Goal: Complete application form: Complete application form

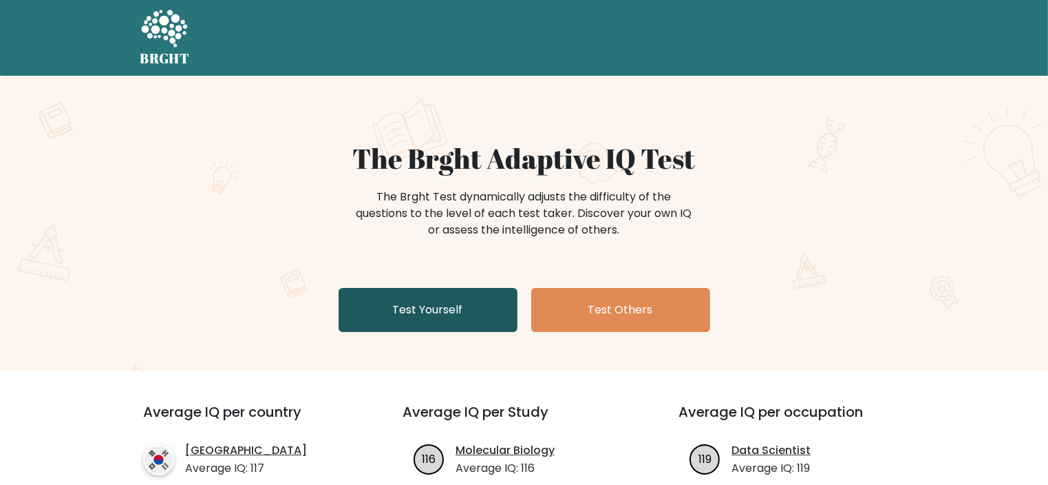
click at [441, 315] on link "Test Yourself" at bounding box center [428, 310] width 179 height 44
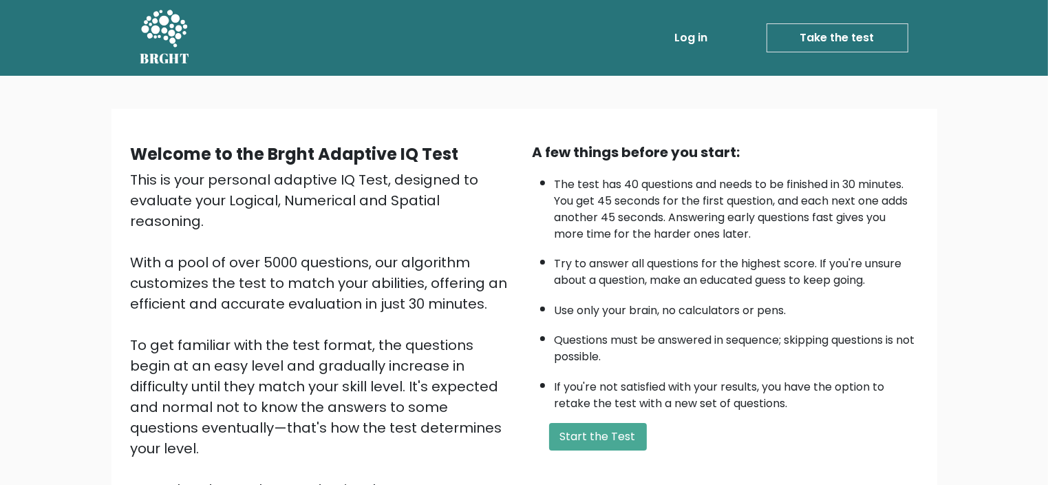
click at [700, 32] on link "Log in" at bounding box center [692, 38] width 44 height 28
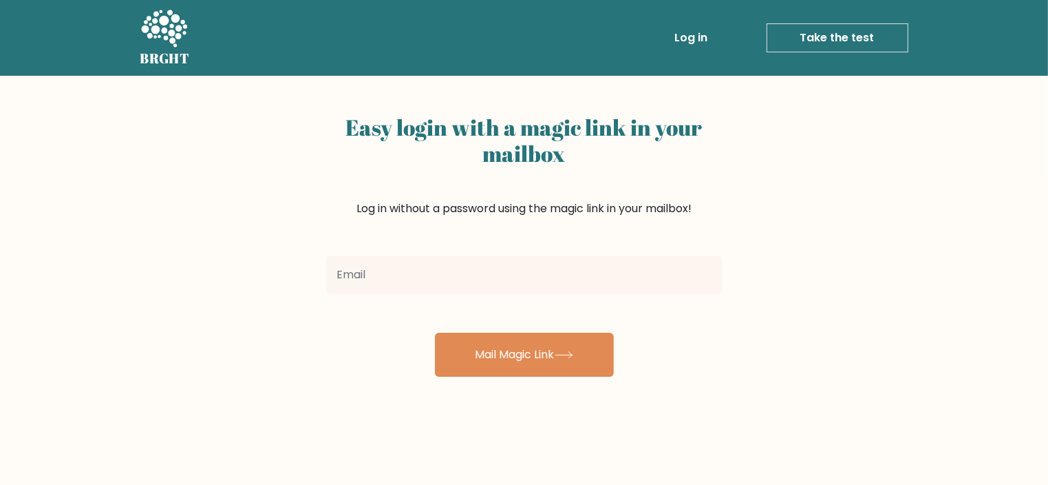
click at [383, 280] on input "email" at bounding box center [524, 274] width 397 height 39
type input "jasurbeknizomov1310@gmail.com"
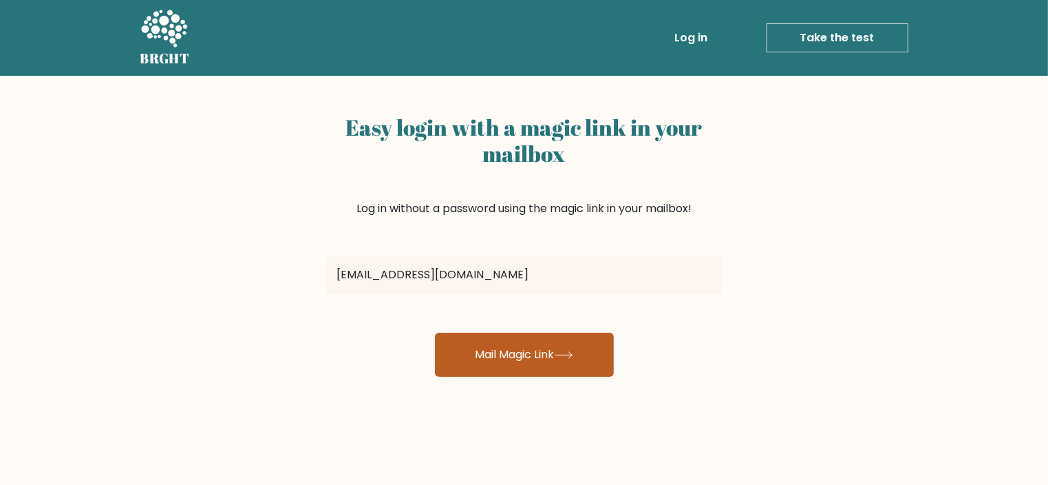
click at [552, 357] on button "Mail Magic Link" at bounding box center [524, 354] width 179 height 44
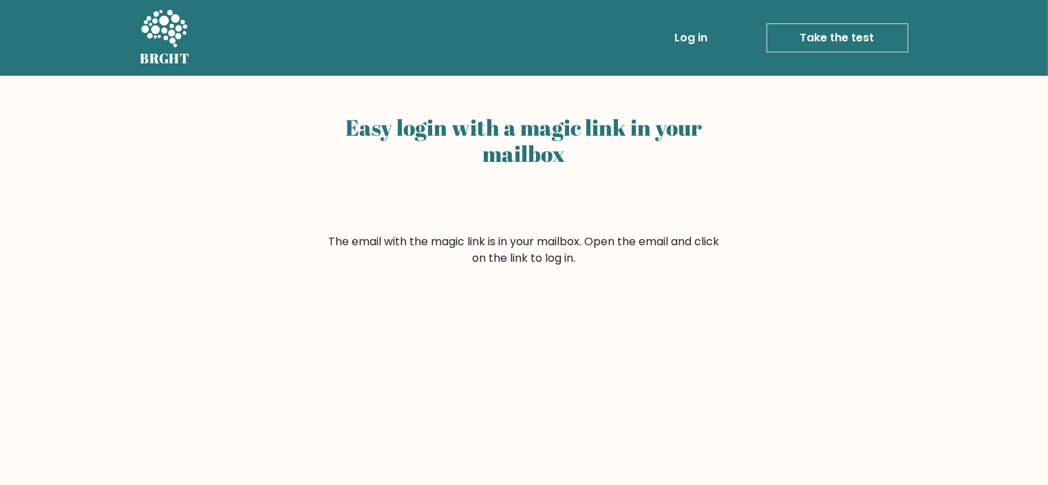
click at [838, 40] on link "Take the test" at bounding box center [838, 37] width 142 height 29
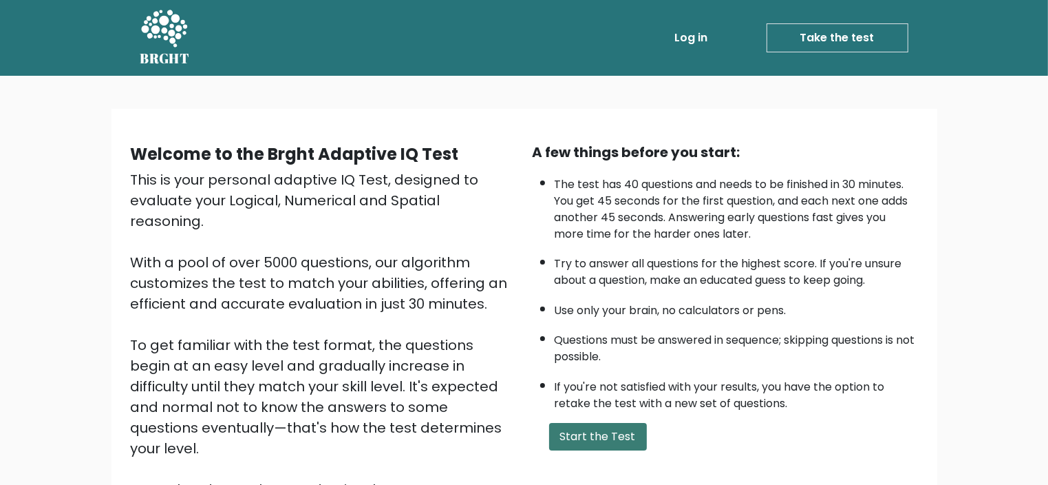
click at [629, 432] on button "Start the Test" at bounding box center [598, 437] width 98 height 28
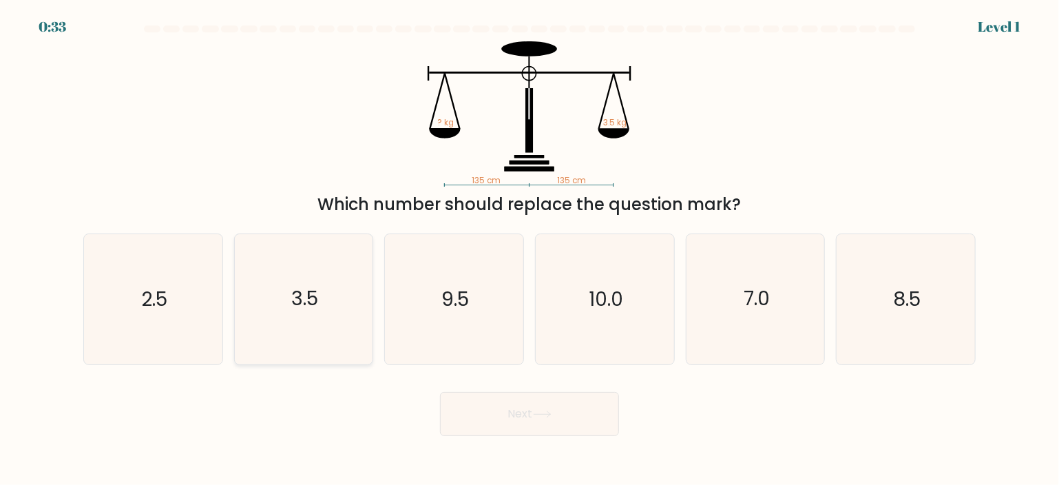
click at [277, 302] on icon "3.5" at bounding box center [304, 299] width 130 height 130
click at [529, 249] on input "b. 3.5" at bounding box center [529, 245] width 1 height 7
radio input "true"
click at [503, 410] on button "Next" at bounding box center [529, 414] width 179 height 44
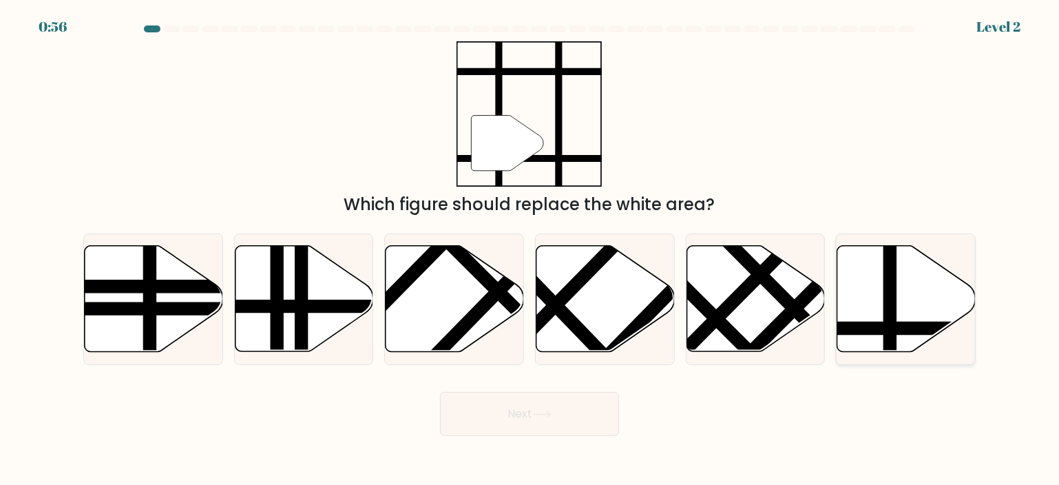
click at [920, 328] on icon at bounding box center [948, 328] width 279 height 0
click at [530, 249] on input "f." at bounding box center [529, 245] width 1 height 7
radio input "true"
click at [553, 403] on button "Next" at bounding box center [529, 414] width 179 height 44
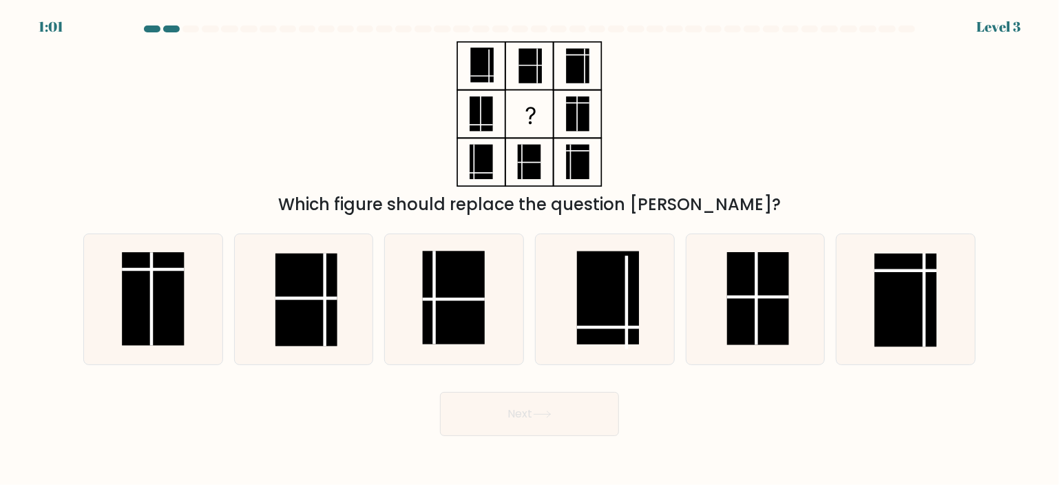
click at [191, 29] on div at bounding box center [190, 28] width 17 height 7
click at [474, 296] on rect at bounding box center [454, 297] width 62 height 93
click at [529, 249] on input "c." at bounding box center [529, 245] width 1 height 7
radio input "true"
click at [536, 416] on icon at bounding box center [542, 414] width 19 height 8
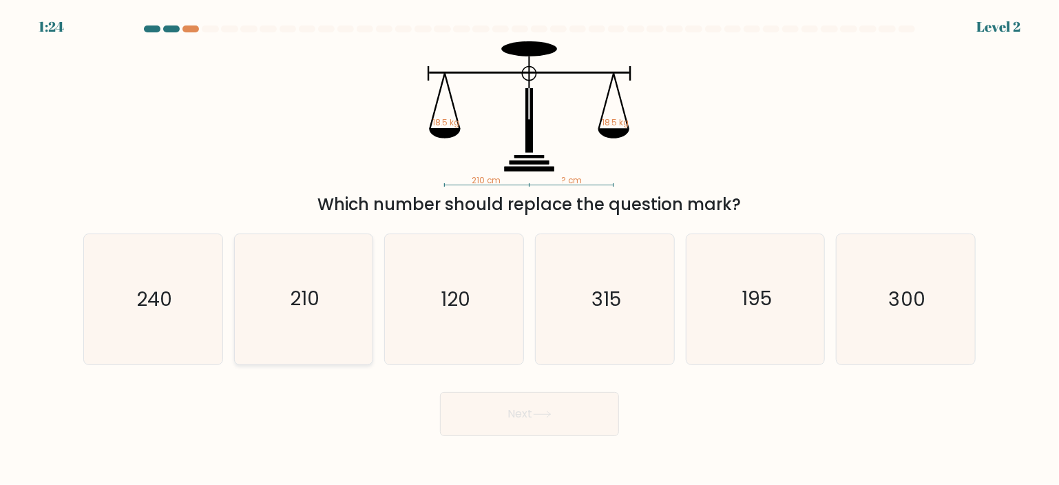
click at [317, 302] on text "210" at bounding box center [305, 299] width 30 height 28
click at [529, 249] on input "b. 210" at bounding box center [529, 245] width 1 height 7
radio input "true"
click at [522, 408] on button "Next" at bounding box center [529, 414] width 179 height 44
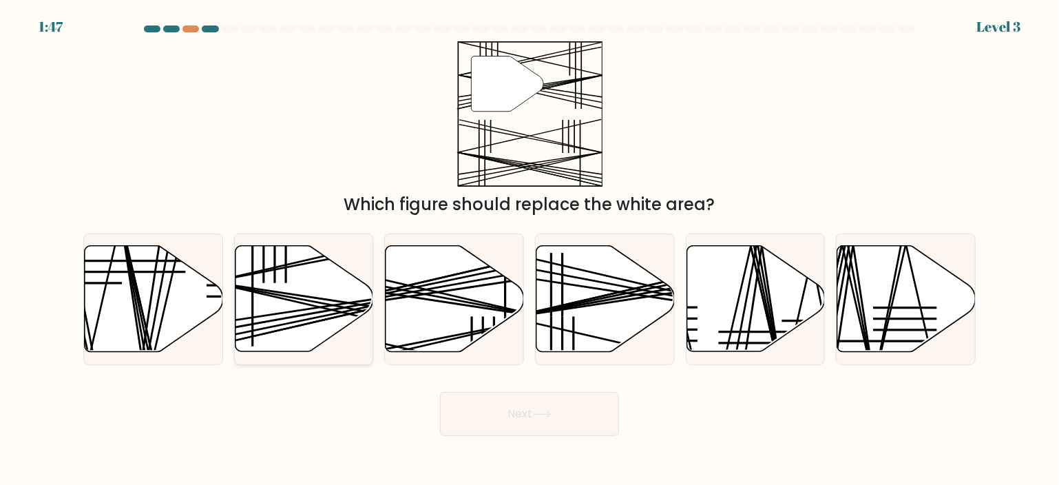
click at [288, 288] on icon at bounding box center [304, 299] width 138 height 106
click at [529, 249] on input "b." at bounding box center [529, 245] width 1 height 7
radio input "true"
click at [551, 423] on button "Next" at bounding box center [529, 414] width 179 height 44
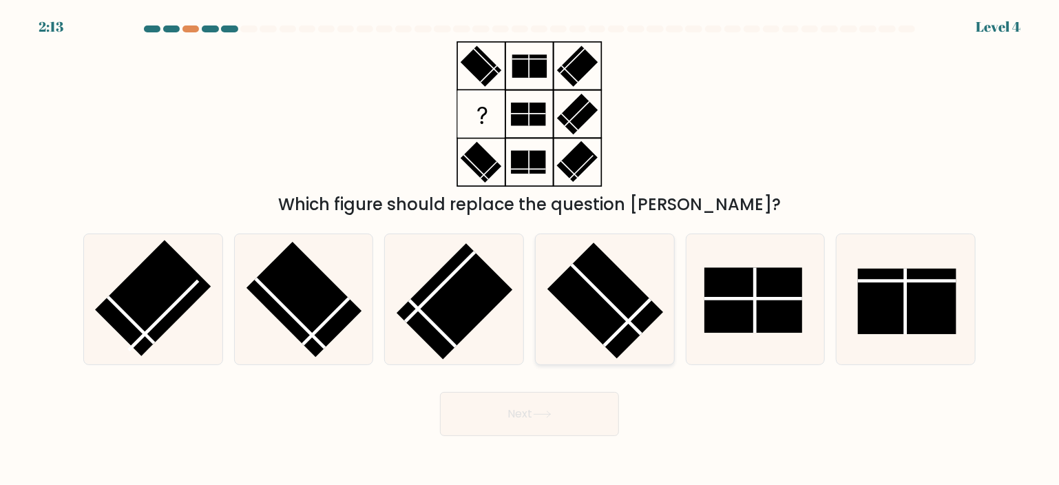
click at [601, 317] on rect at bounding box center [605, 300] width 116 height 116
click at [530, 249] on input "d." at bounding box center [529, 245] width 1 height 7
radio input "true"
click at [562, 418] on button "Next" at bounding box center [529, 414] width 179 height 44
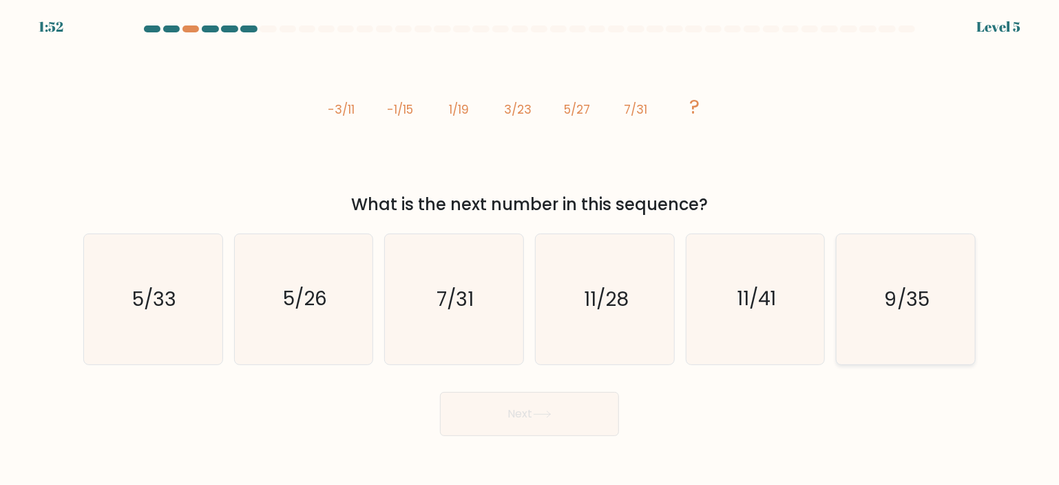
click at [889, 286] on text "9/35" at bounding box center [907, 299] width 45 height 28
click at [530, 249] on input "f. 9/35" at bounding box center [529, 245] width 1 height 7
radio input "true"
click at [570, 416] on button "Next" at bounding box center [529, 414] width 179 height 44
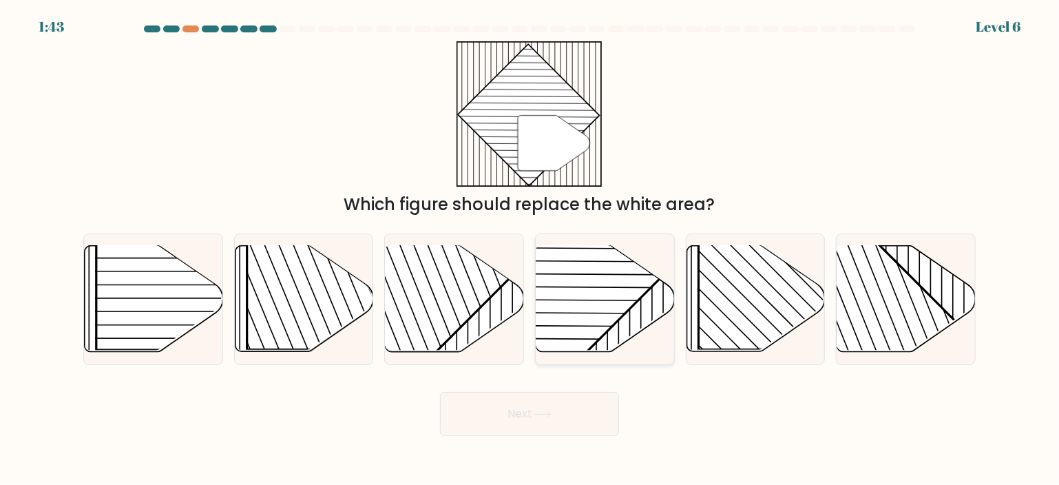
click at [625, 315] on icon at bounding box center [605, 299] width 138 height 106
click at [530, 249] on input "d." at bounding box center [529, 245] width 1 height 7
radio input "true"
click at [535, 413] on button "Next" at bounding box center [529, 414] width 179 height 44
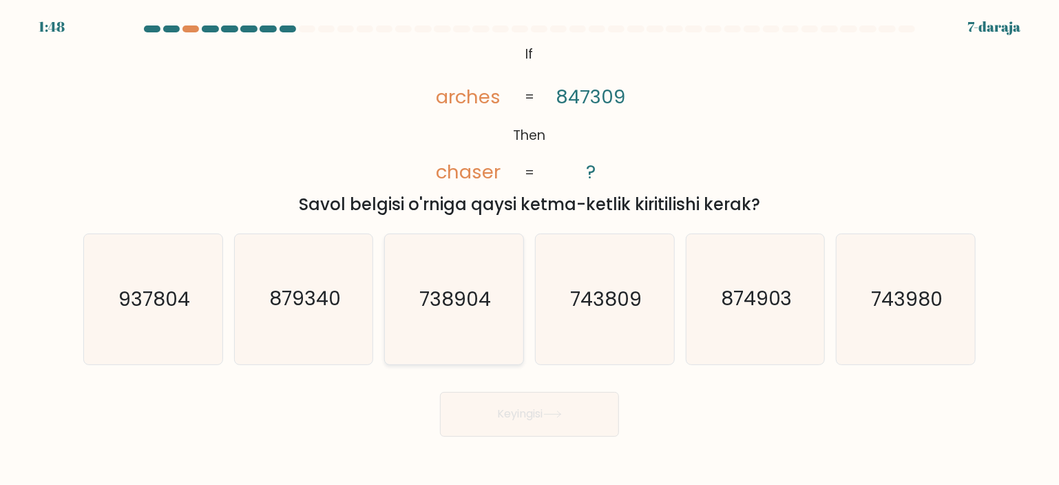
click at [456, 299] on text "738904" at bounding box center [456, 299] width 72 height 28
click at [529, 249] on input "c. 738904" at bounding box center [529, 245] width 1 height 7
radio input "true"
click at [562, 417] on icon at bounding box center [552, 414] width 19 height 8
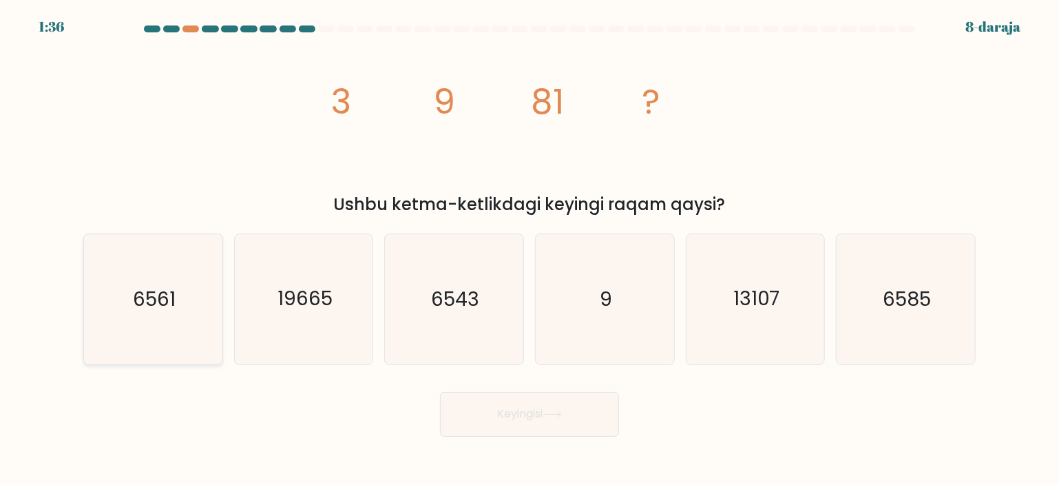
click at [200, 277] on icon "6561" at bounding box center [153, 299] width 130 height 130
click at [529, 249] on input "a. 6561" at bounding box center [529, 245] width 1 height 7
radio input "true"
click at [516, 412] on font "Keyingisi" at bounding box center [520, 414] width 45 height 16
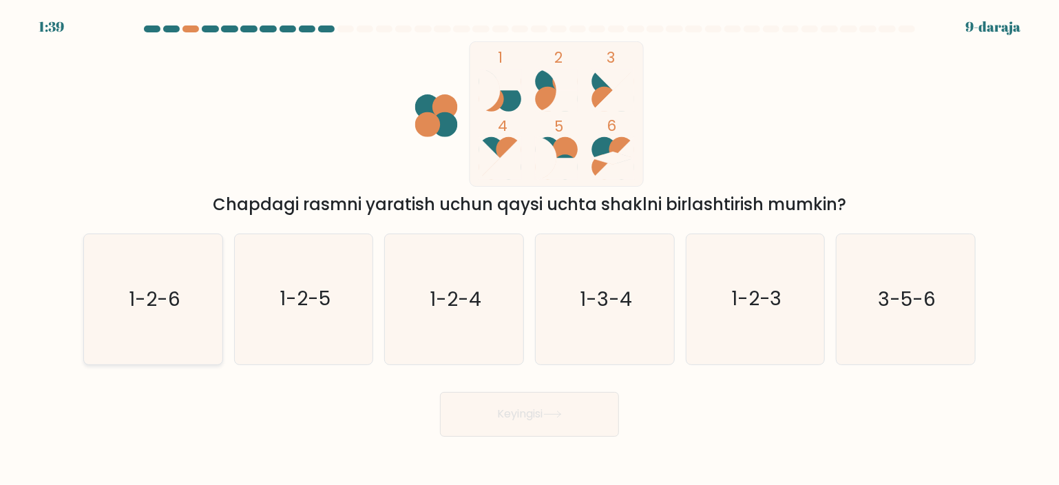
click at [127, 289] on icon "1-2-6" at bounding box center [153, 299] width 130 height 130
click at [529, 249] on input "a. 1-2-6" at bounding box center [529, 245] width 1 height 7
radio input "true"
click at [558, 415] on icon at bounding box center [552, 414] width 19 height 8
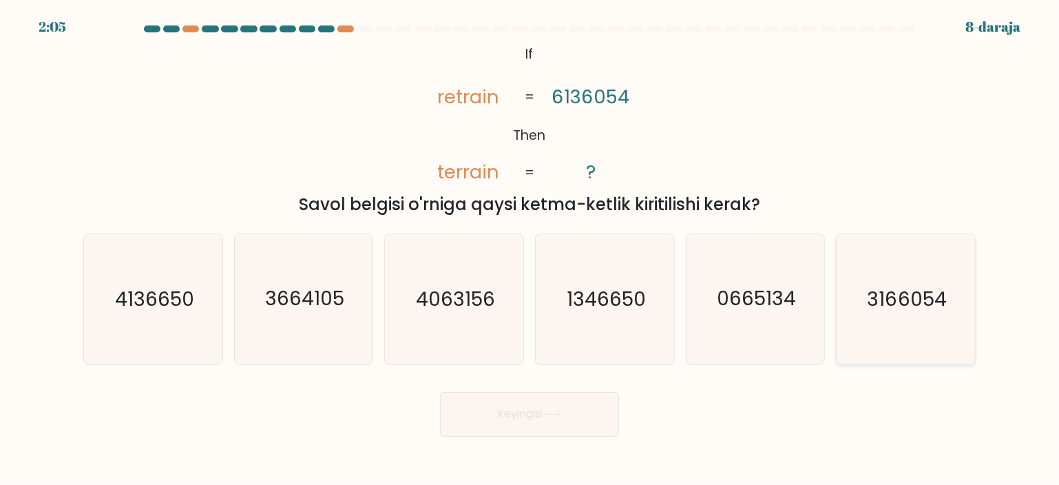
click at [891, 320] on icon "3166054" at bounding box center [906, 299] width 130 height 130
click at [530, 249] on input "f. 3166054" at bounding box center [529, 245] width 1 height 7
radio input "true"
click at [527, 421] on font "Keyingisi" at bounding box center [520, 414] width 45 height 16
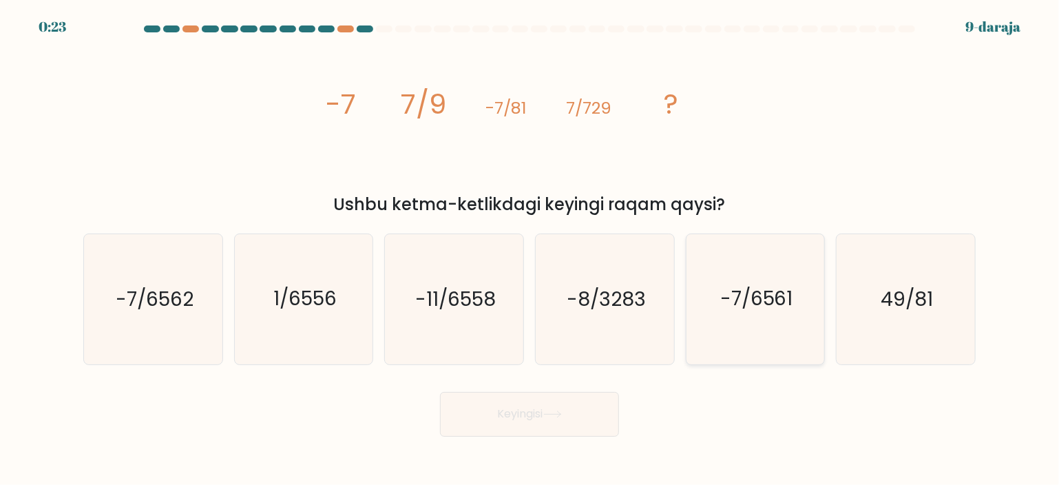
click at [759, 310] on text "-7/6561" at bounding box center [756, 299] width 73 height 28
click at [530, 249] on input "va. -7/6561" at bounding box center [529, 245] width 1 height 7
radio input "true"
click at [574, 414] on button "Keyingisi" at bounding box center [529, 414] width 179 height 45
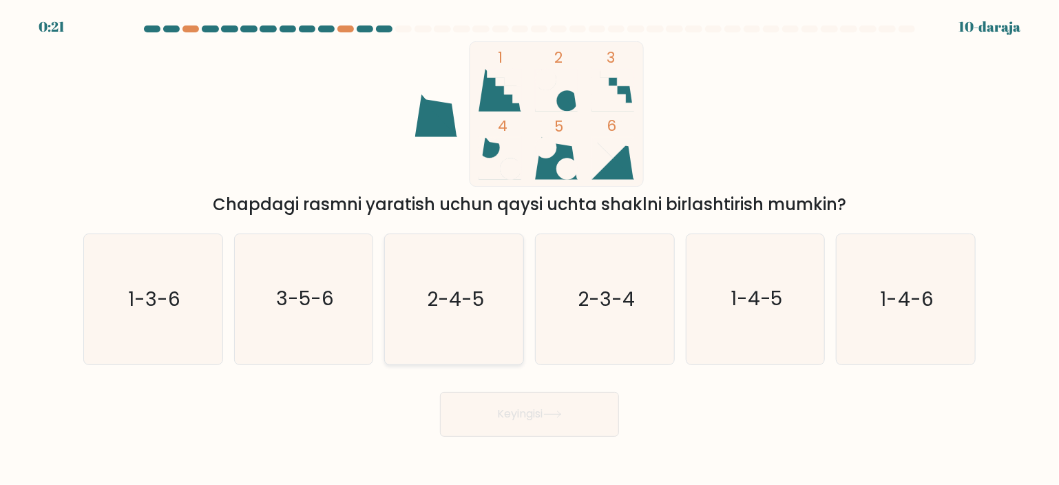
click at [452, 317] on icon "2-4-5" at bounding box center [454, 299] width 130 height 130
click at [529, 249] on input "c. 2-4-5" at bounding box center [529, 245] width 1 height 7
radio input "true"
click at [522, 405] on button "Keyingisi" at bounding box center [529, 414] width 179 height 45
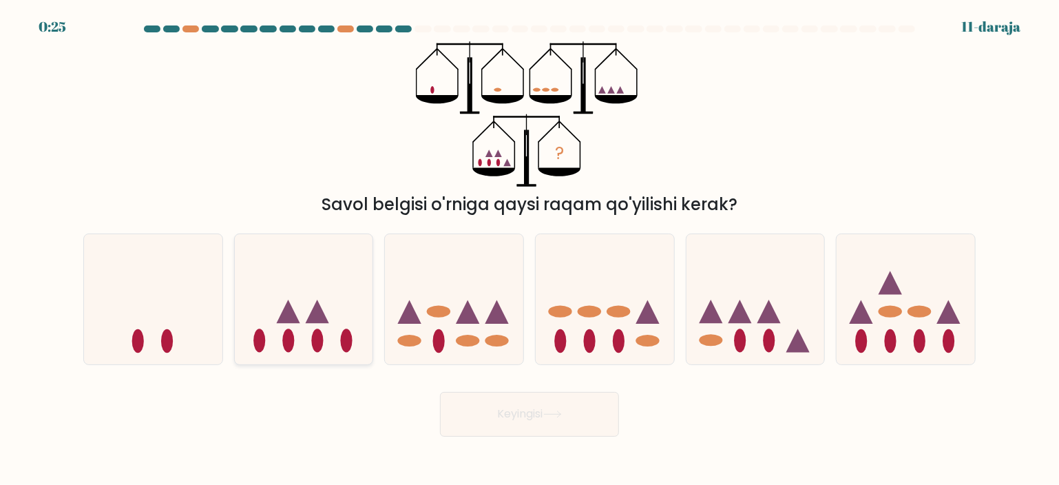
click at [316, 335] on ellipse at bounding box center [317, 340] width 12 height 23
click at [529, 249] on input "b." at bounding box center [529, 245] width 1 height 7
radio input "true"
click at [572, 409] on button "Keyingisi" at bounding box center [529, 414] width 179 height 45
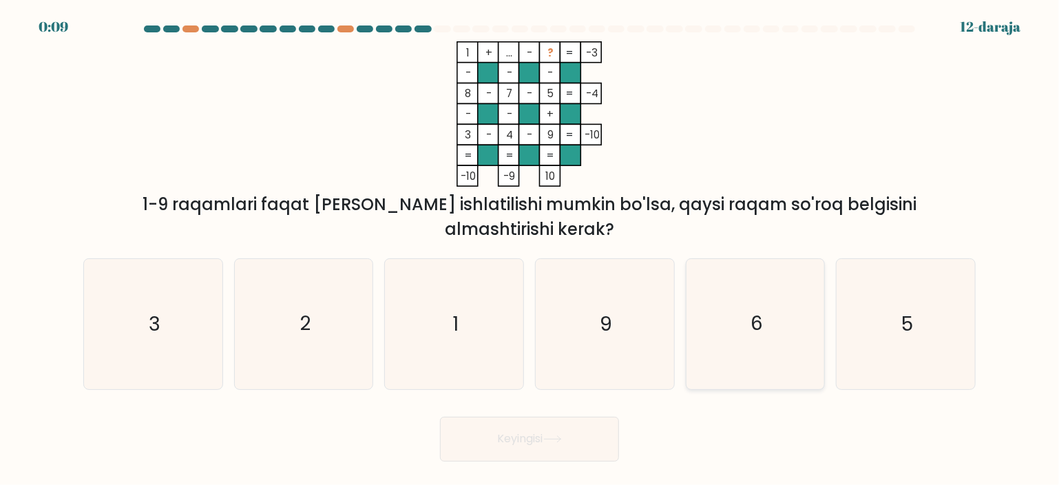
click at [750, 310] on text "6" at bounding box center [756, 324] width 12 height 28
click at [530, 249] on input "va. 6" at bounding box center [529, 245] width 1 height 7
radio input "true"
click at [551, 435] on icon at bounding box center [552, 439] width 19 height 8
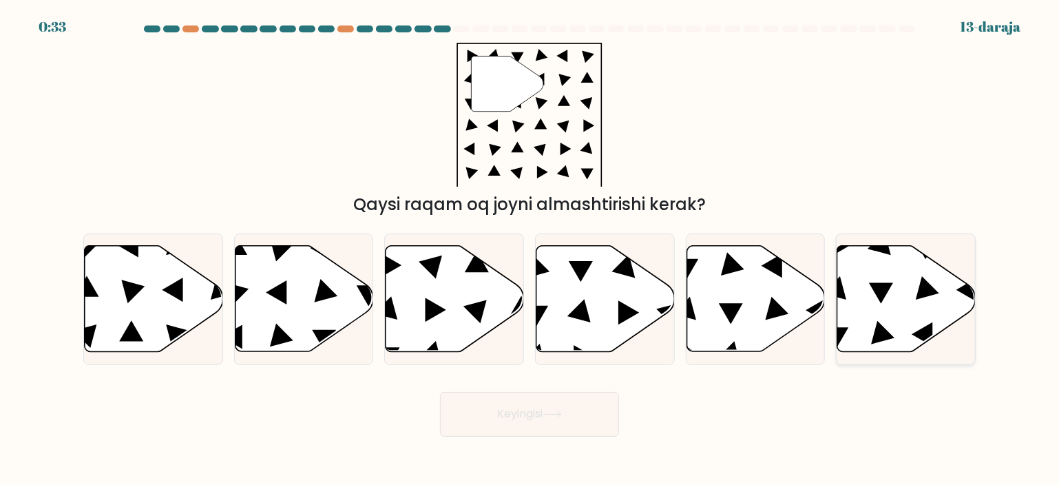
click at [902, 295] on icon at bounding box center [906, 299] width 138 height 106
click at [530, 249] on input "f." at bounding box center [529, 245] width 1 height 7
radio input "true"
click at [551, 409] on button "Keyingisi" at bounding box center [529, 414] width 179 height 45
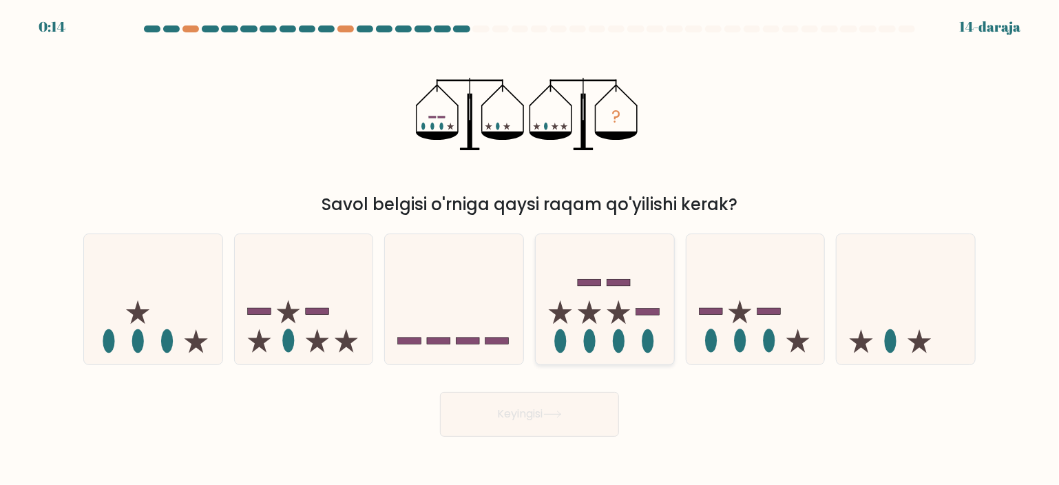
click at [624, 267] on icon at bounding box center [605, 299] width 138 height 114
click at [530, 249] on input "d." at bounding box center [529, 245] width 1 height 7
radio input "true"
click at [560, 414] on icon at bounding box center [552, 414] width 17 height 6
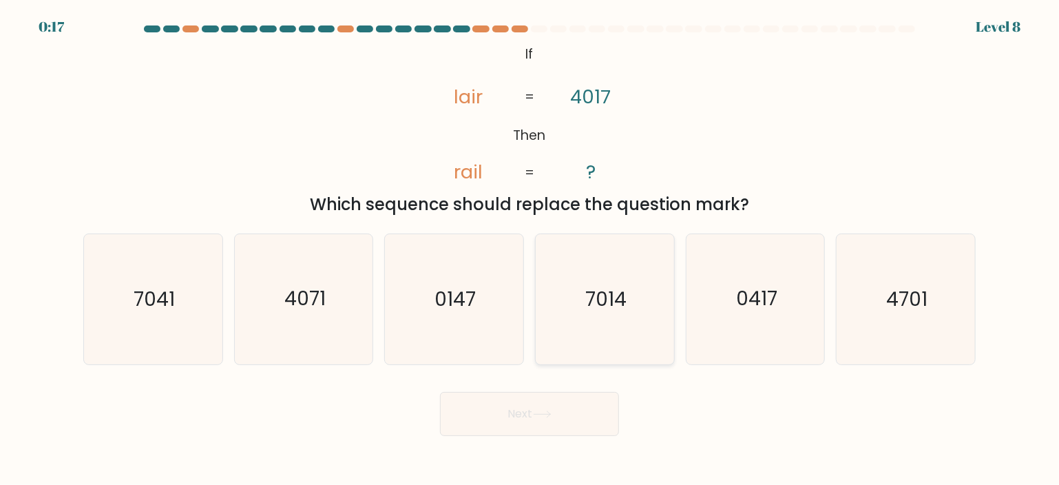
click at [602, 295] on text "7014" at bounding box center [605, 299] width 41 height 28
click at [530, 249] on input "d. 7014" at bounding box center [529, 245] width 1 height 7
radio input "true"
click at [573, 412] on button "Next" at bounding box center [529, 414] width 179 height 44
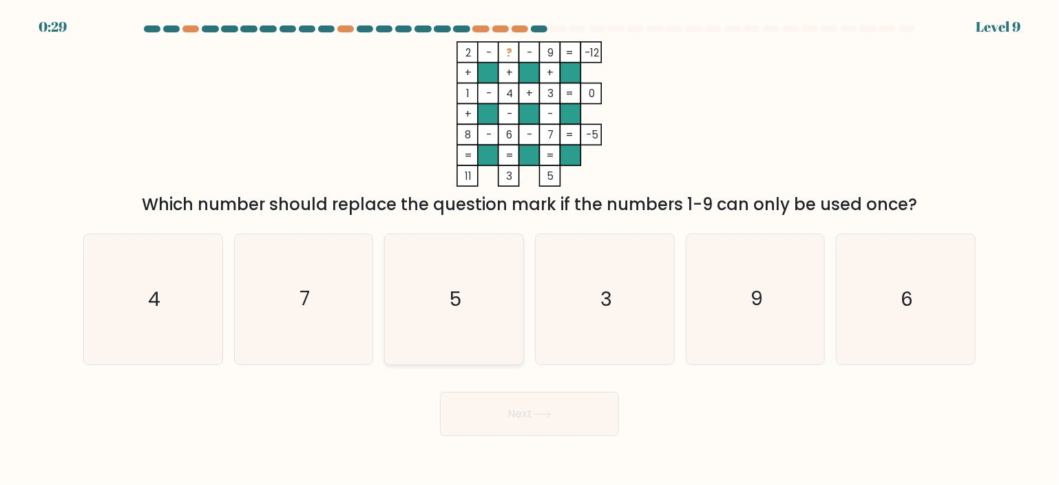
click at [494, 297] on icon "5" at bounding box center [454, 299] width 130 height 130
click at [529, 249] on input "c. 5" at bounding box center [529, 245] width 1 height 7
radio input "true"
click at [578, 421] on button "Next" at bounding box center [529, 414] width 179 height 44
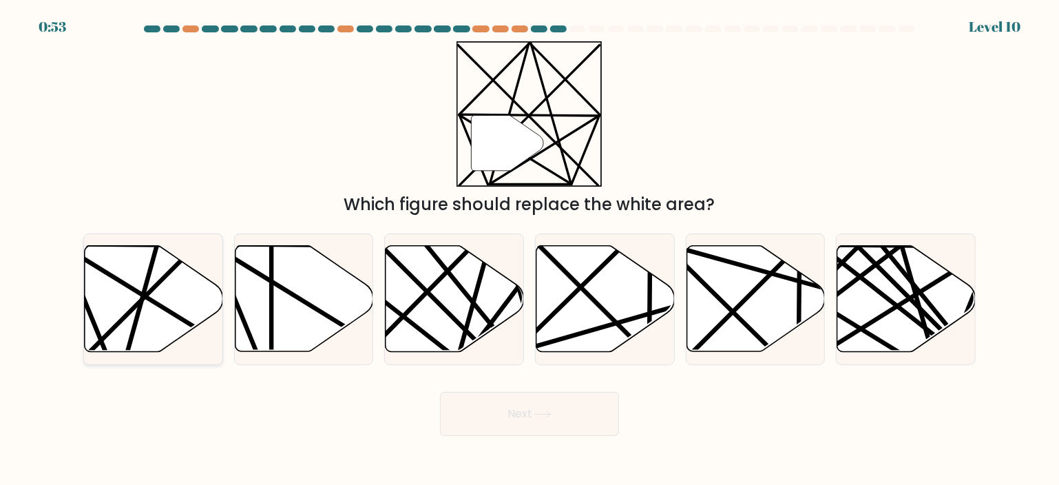
click at [180, 302] on icon at bounding box center [154, 299] width 138 height 106
click at [529, 249] on input "a." at bounding box center [529, 245] width 1 height 7
radio input "true"
click at [527, 419] on button "Next" at bounding box center [529, 414] width 179 height 44
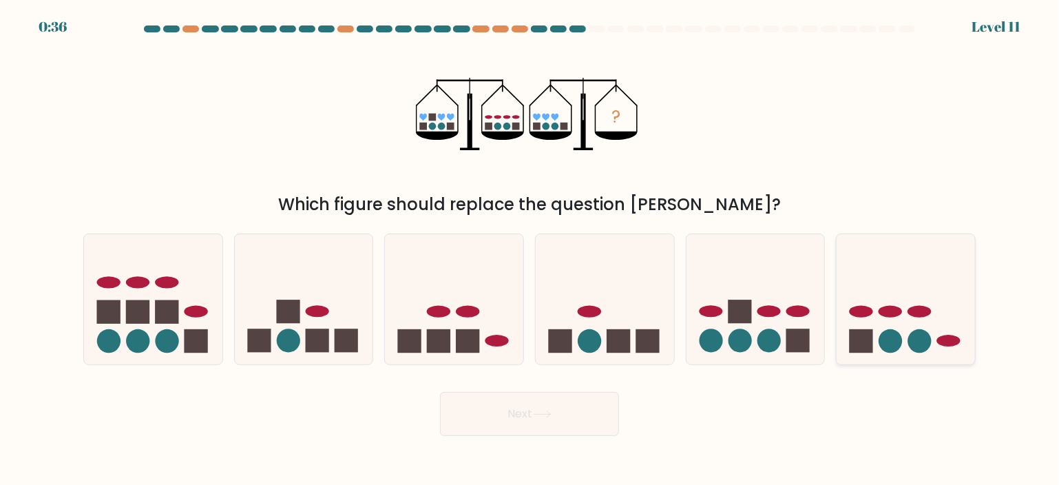
click at [945, 310] on icon at bounding box center [905, 299] width 138 height 114
click at [530, 249] on input "f." at bounding box center [529, 245] width 1 height 7
radio input "true"
click at [561, 408] on button "Next" at bounding box center [529, 414] width 179 height 44
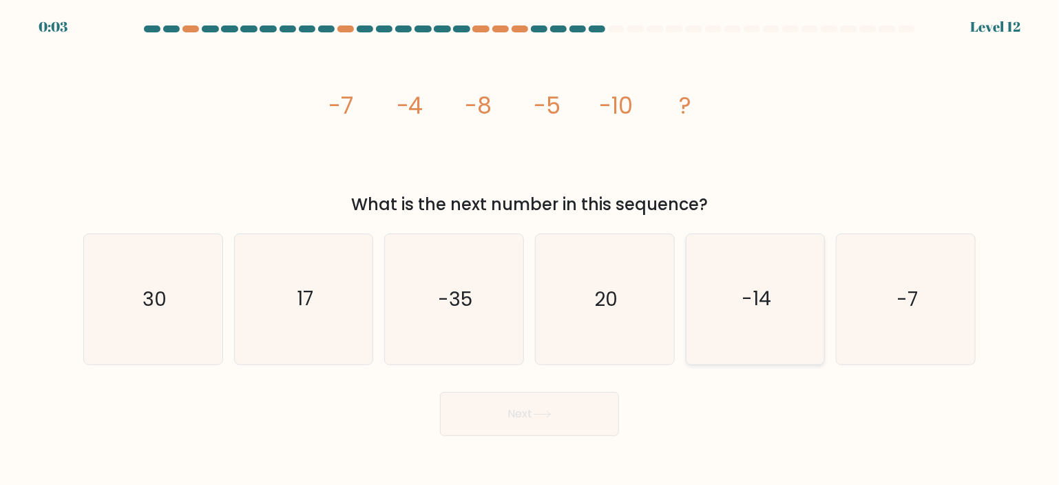
click at [777, 298] on icon "-14" at bounding box center [755, 299] width 130 height 130
click at [530, 249] on input "e. -14" at bounding box center [529, 245] width 1 height 7
radio input "true"
click at [589, 416] on button "Next" at bounding box center [529, 414] width 179 height 44
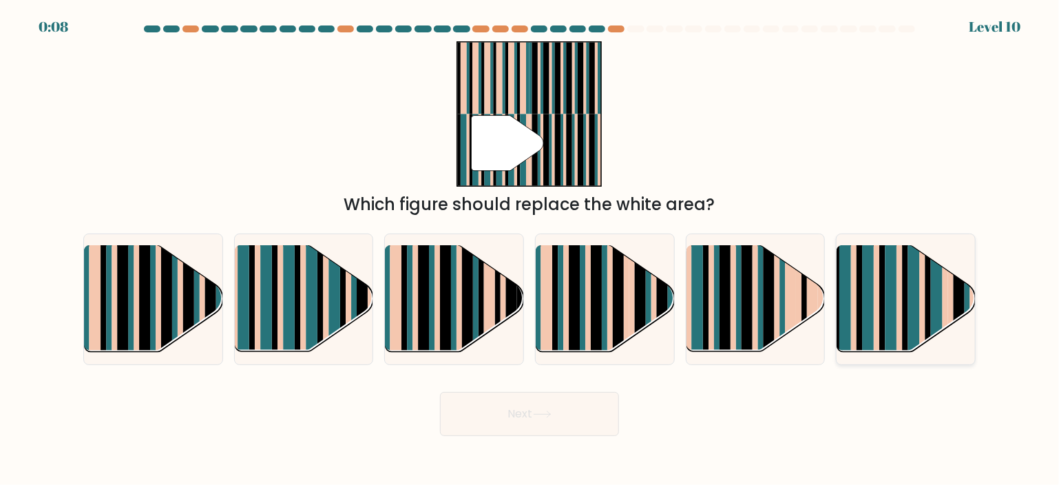
click at [913, 282] on rect at bounding box center [914, 311] width 12 height 137
click at [530, 249] on input "f." at bounding box center [529, 245] width 1 height 7
radio input "true"
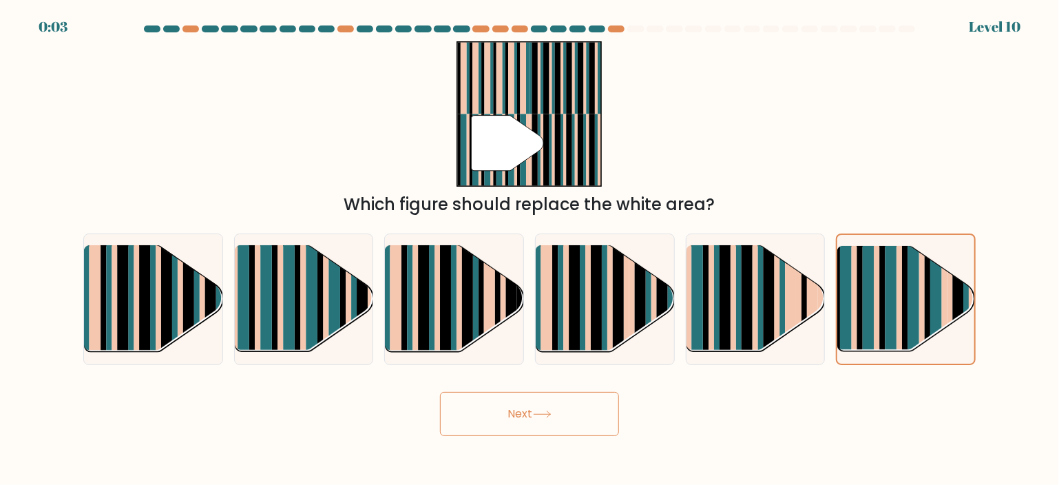
click at [537, 407] on button "Next" at bounding box center [529, 414] width 179 height 44
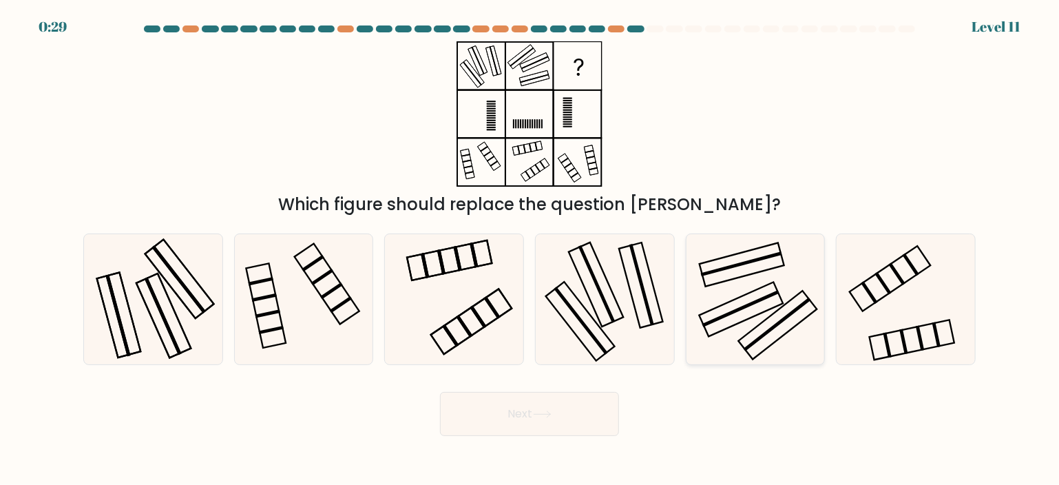
click at [774, 288] on icon at bounding box center [755, 299] width 130 height 130
click at [530, 249] on input "e." at bounding box center [529, 245] width 1 height 7
radio input "true"
click at [558, 407] on button "Next" at bounding box center [529, 414] width 179 height 44
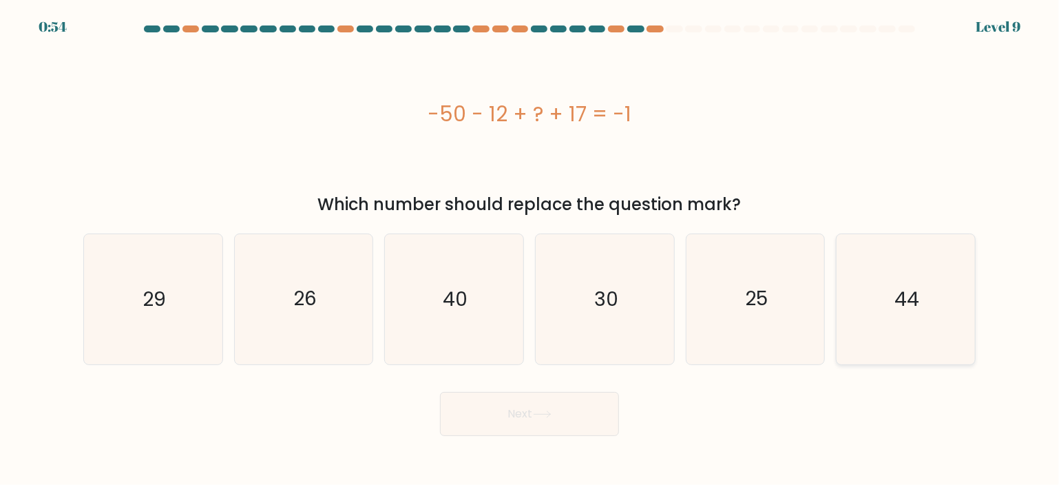
click at [897, 297] on text "44" at bounding box center [906, 299] width 25 height 28
click at [530, 249] on input "f. 44" at bounding box center [529, 245] width 1 height 7
radio input "true"
click at [547, 407] on button "Next" at bounding box center [529, 414] width 179 height 44
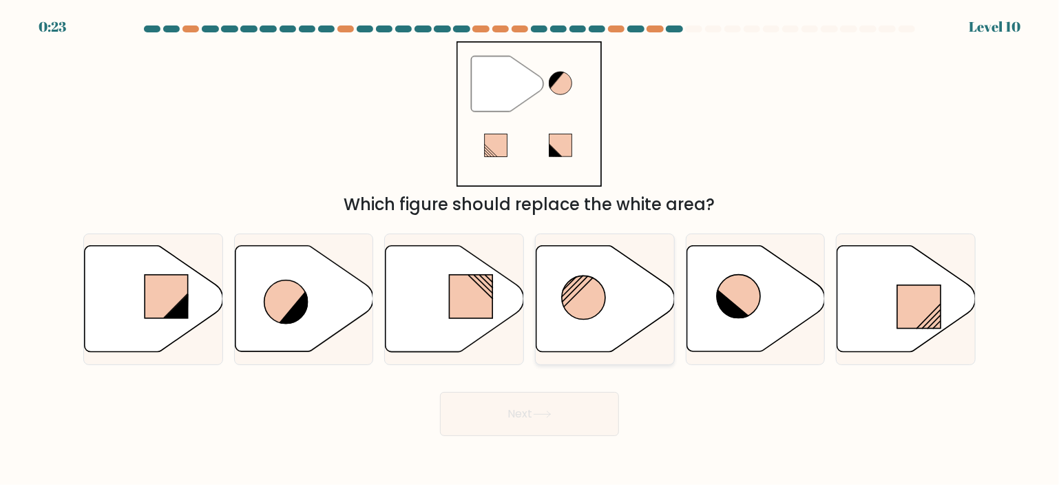
click at [635, 292] on icon at bounding box center [605, 299] width 138 height 106
click at [530, 249] on input "d." at bounding box center [529, 245] width 1 height 7
radio input "true"
click at [573, 412] on button "Next" at bounding box center [529, 414] width 179 height 44
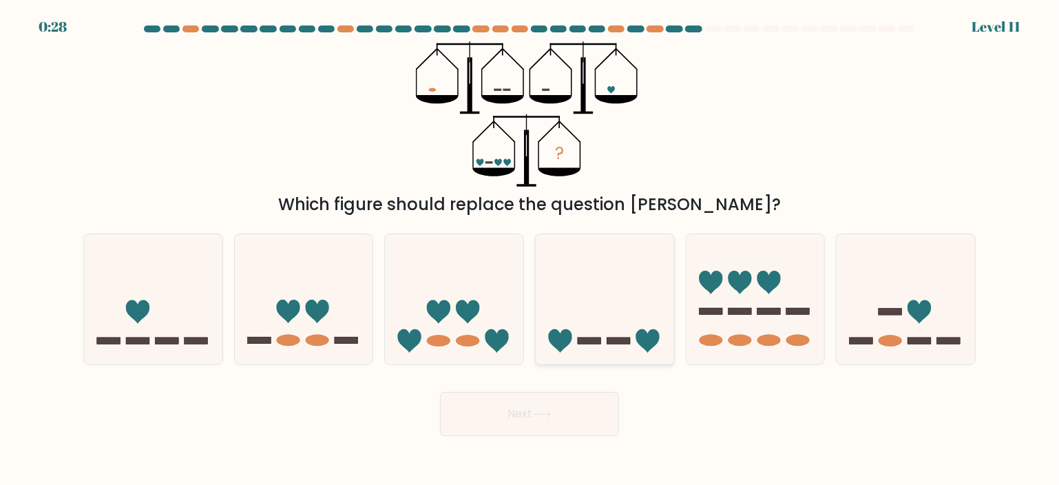
click at [647, 342] on icon at bounding box center [646, 340] width 23 height 23
click at [530, 249] on input "d." at bounding box center [529, 245] width 1 height 7
radio input "true"
click at [580, 412] on button "Next" at bounding box center [529, 414] width 179 height 44
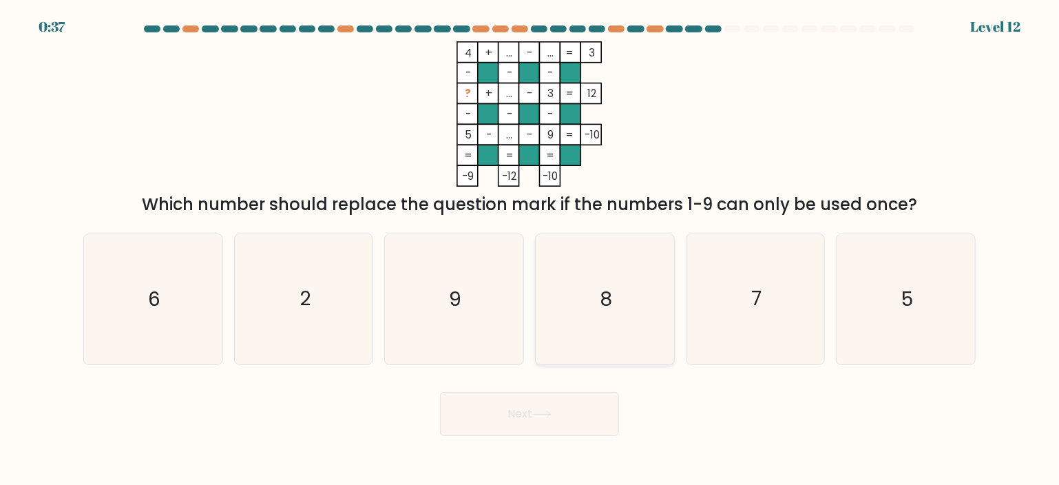
click at [615, 308] on icon "8" at bounding box center [605, 299] width 130 height 130
click at [530, 249] on input "d. 8" at bounding box center [529, 245] width 1 height 7
radio input "true"
click at [537, 414] on icon at bounding box center [542, 414] width 19 height 8
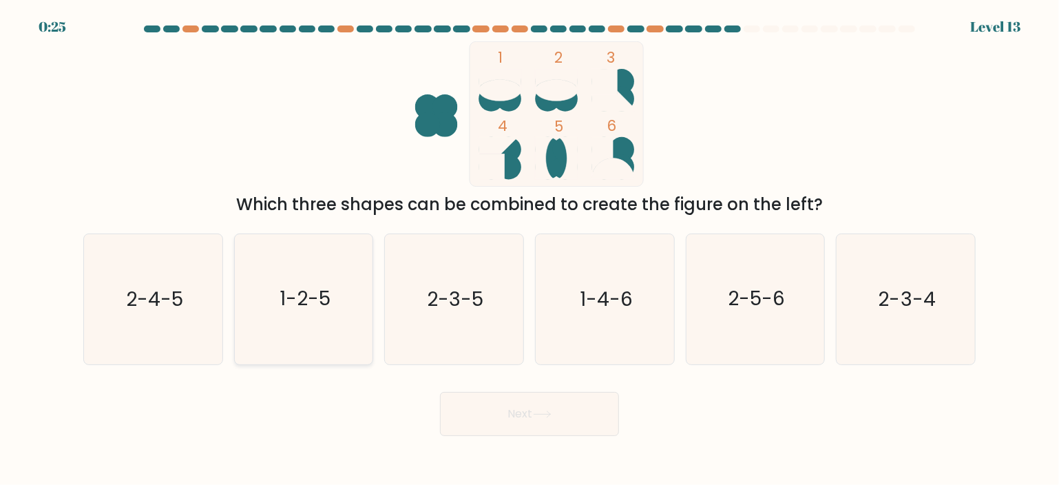
click at [282, 310] on text "1-2-5" at bounding box center [304, 299] width 51 height 28
click at [529, 249] on input "b. 1-2-5" at bounding box center [529, 245] width 1 height 7
radio input "true"
click at [583, 418] on button "Next" at bounding box center [529, 414] width 179 height 44
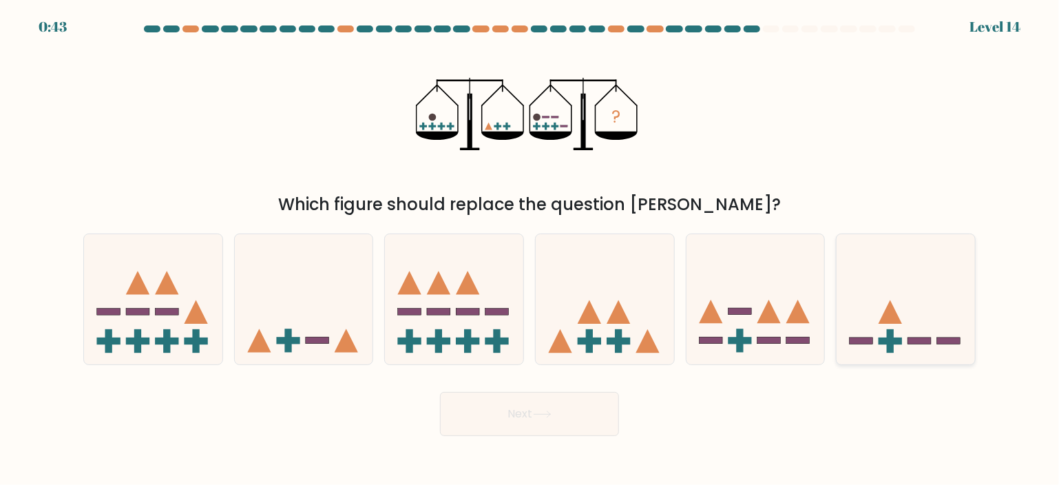
click at [895, 321] on icon at bounding box center [889, 311] width 23 height 23
click at [530, 249] on input "f." at bounding box center [529, 245] width 1 height 7
radio input "true"
click at [573, 420] on button "Next" at bounding box center [529, 414] width 179 height 44
click at [528, 421] on button "Next" at bounding box center [529, 414] width 179 height 44
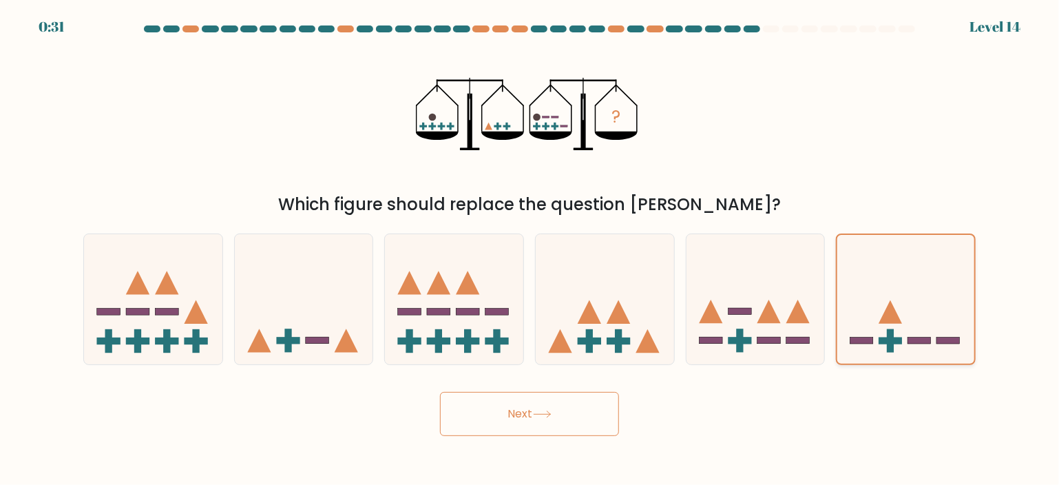
click at [895, 290] on icon at bounding box center [905, 299] width 137 height 114
click at [530, 249] on input "f." at bounding box center [529, 245] width 1 height 7
click at [547, 411] on icon at bounding box center [542, 414] width 19 height 8
click at [545, 411] on icon at bounding box center [542, 414] width 19 height 8
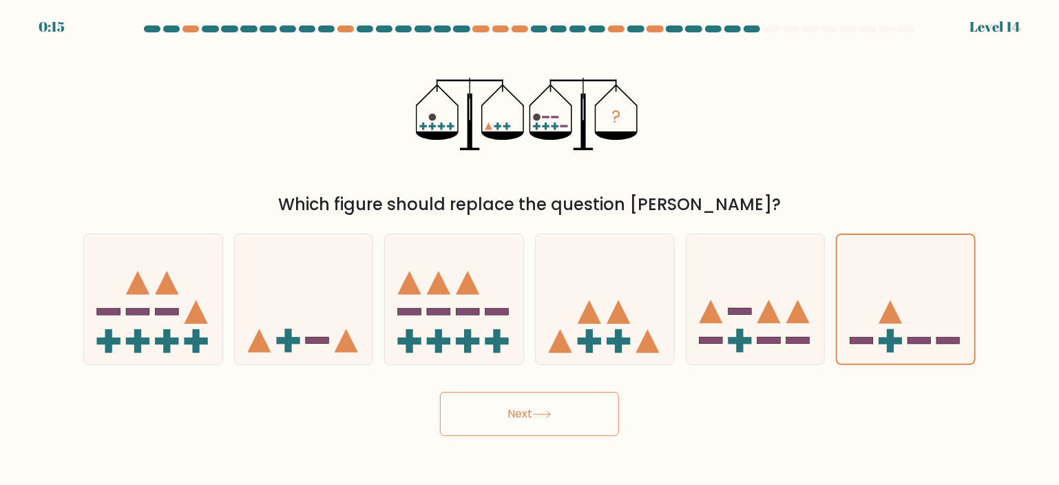
click at [545, 411] on icon at bounding box center [542, 414] width 19 height 8
click at [914, 288] on icon at bounding box center [905, 299] width 137 height 114
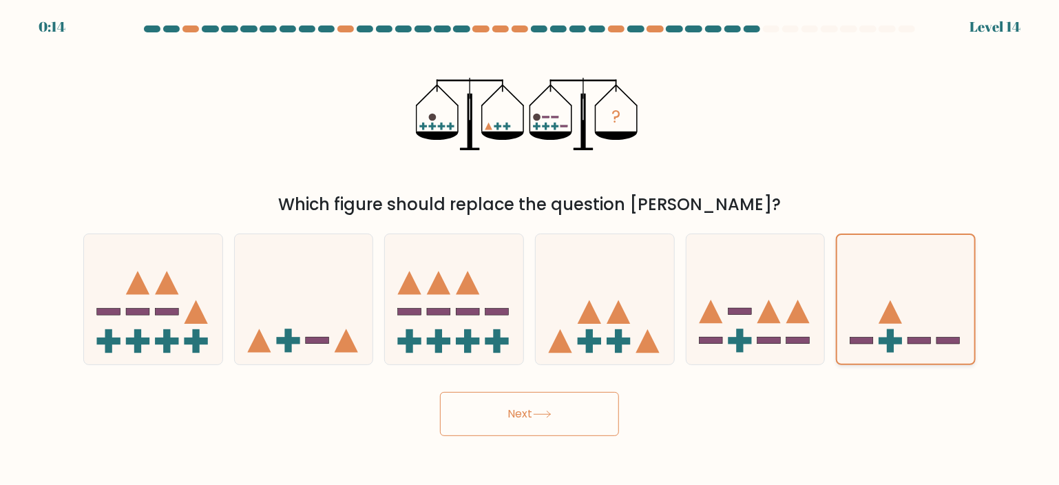
click at [530, 249] on input "f." at bounding box center [529, 245] width 1 height 7
click at [777, 306] on icon at bounding box center [755, 299] width 138 height 114
click at [530, 249] on input "e." at bounding box center [529, 245] width 1 height 7
radio input "true"
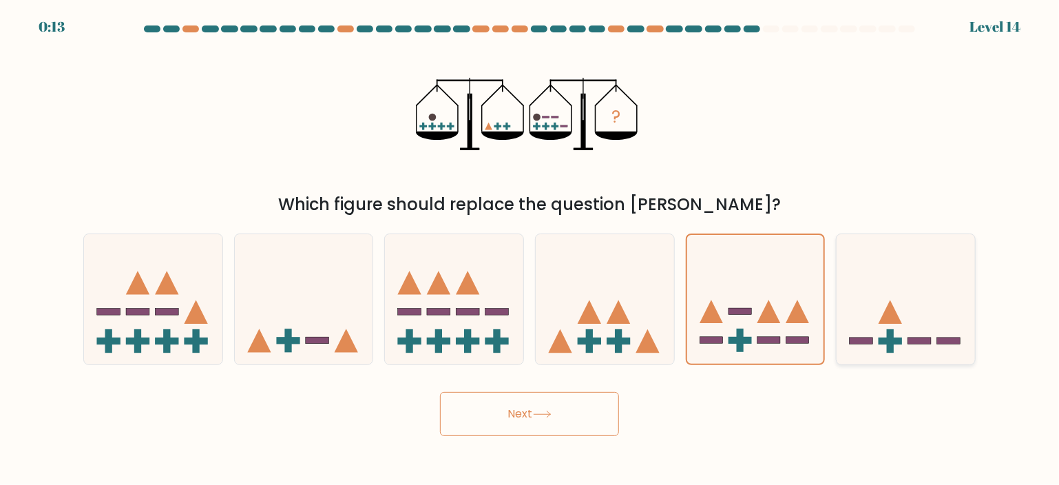
click at [901, 297] on icon at bounding box center [905, 299] width 138 height 114
click at [530, 249] on input "f." at bounding box center [529, 245] width 1 height 7
radio input "true"
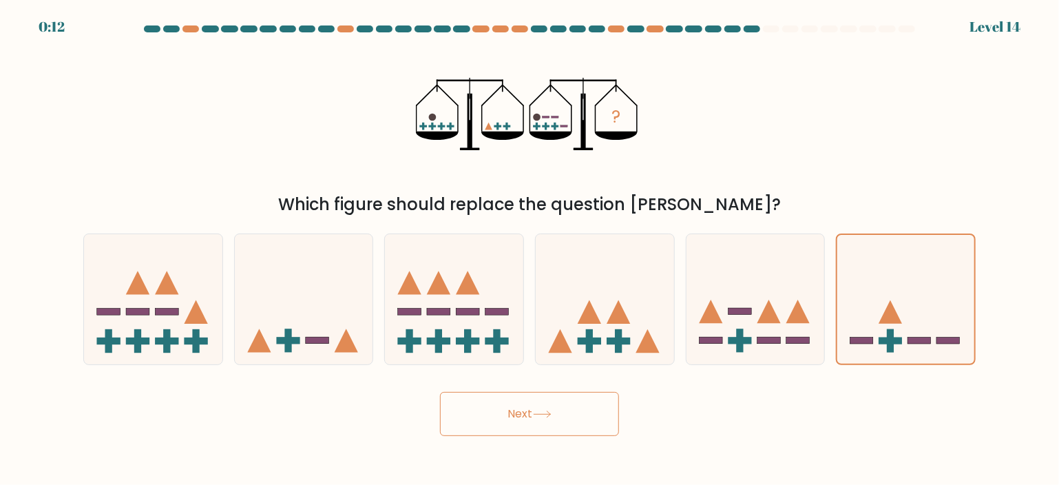
click at [559, 406] on button "Next" at bounding box center [529, 414] width 179 height 44
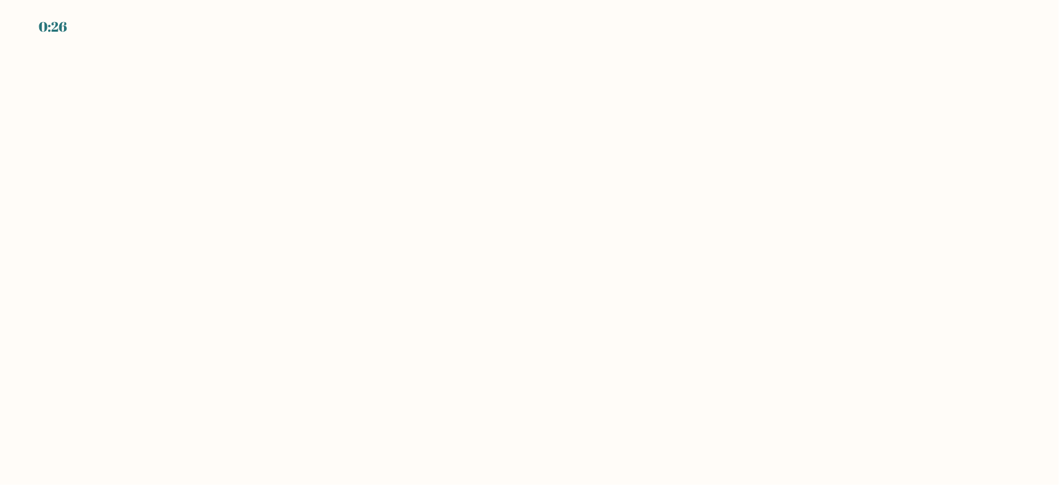
click at [553, 171] on body "0:26" at bounding box center [529, 242] width 1059 height 485
click at [535, 172] on body "0:24" at bounding box center [529, 242] width 1059 height 485
click at [370, 204] on body "0:24" at bounding box center [529, 242] width 1059 height 485
click at [391, 218] on body "0:10" at bounding box center [529, 242] width 1059 height 485
click at [480, 211] on body "0:09" at bounding box center [529, 242] width 1059 height 485
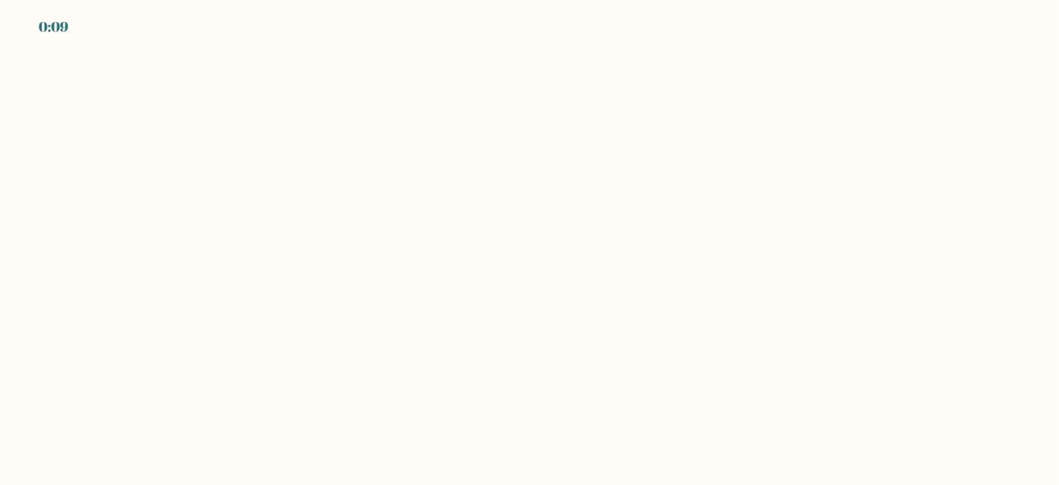
click at [523, 201] on body "0:09" at bounding box center [529, 242] width 1059 height 485
click at [526, 200] on body "0:09" at bounding box center [529, 242] width 1059 height 485
click at [438, 294] on body "0:02" at bounding box center [529, 242] width 1059 height 485
click at [558, 282] on body "0:02" at bounding box center [529, 242] width 1059 height 485
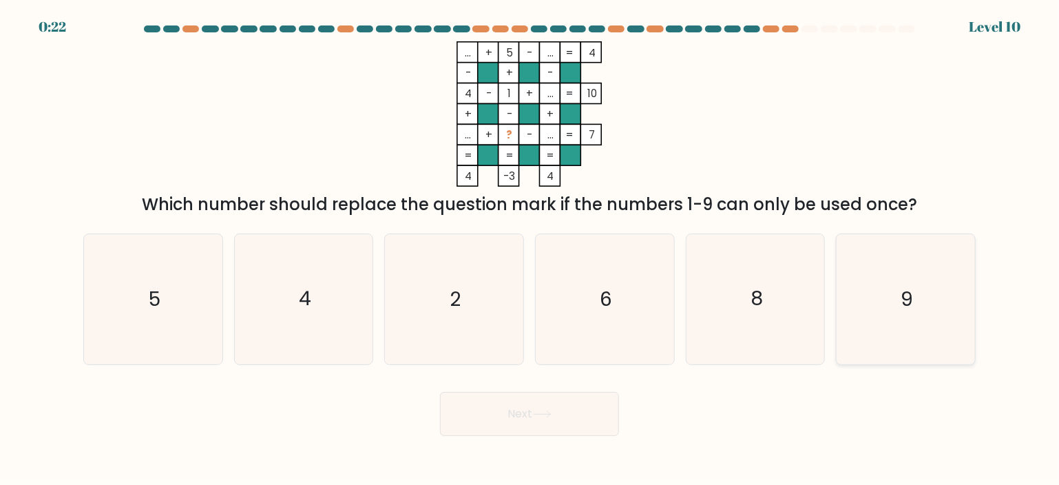
click at [929, 286] on icon "9" at bounding box center [906, 299] width 130 height 130
click at [530, 249] on input "f. 9" at bounding box center [529, 245] width 1 height 7
radio input "true"
click at [567, 410] on button "Next" at bounding box center [529, 414] width 179 height 44
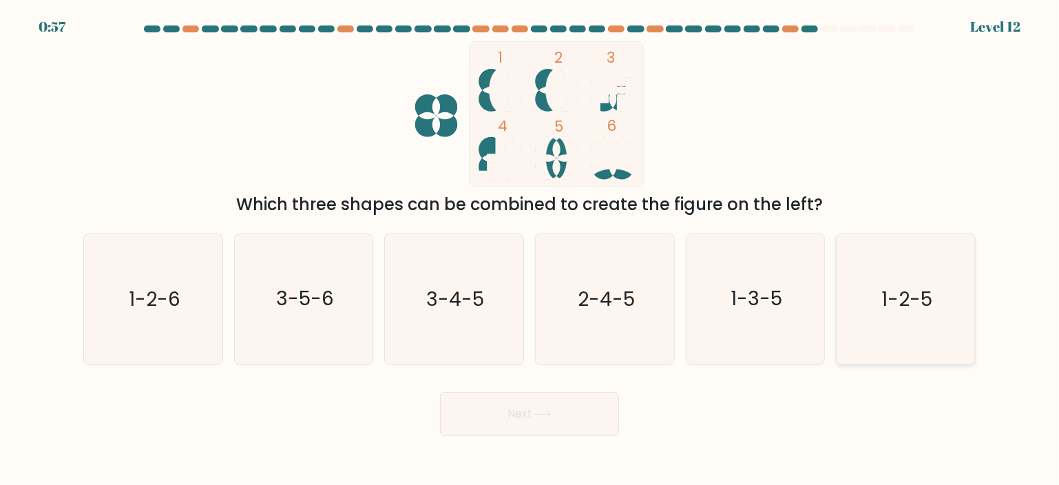
click at [902, 296] on text "1-2-5" at bounding box center [906, 299] width 51 height 28
click at [530, 249] on input "f. 1-2-5" at bounding box center [529, 245] width 1 height 7
radio input "true"
click at [575, 421] on button "Next" at bounding box center [529, 414] width 179 height 44
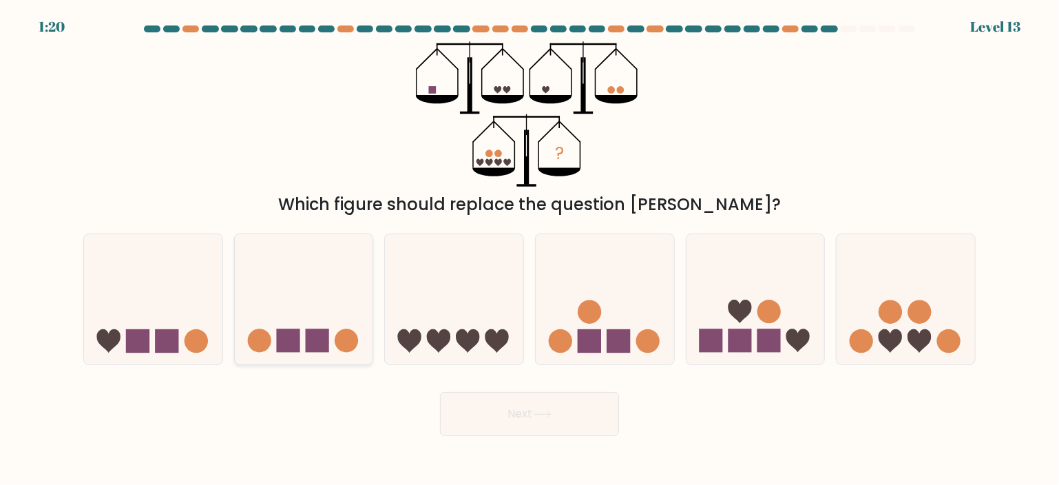
click at [282, 338] on rect at bounding box center [287, 340] width 23 height 23
click at [529, 249] on input "b." at bounding box center [529, 245] width 1 height 7
radio input "true"
click at [514, 408] on button "Next" at bounding box center [529, 414] width 179 height 44
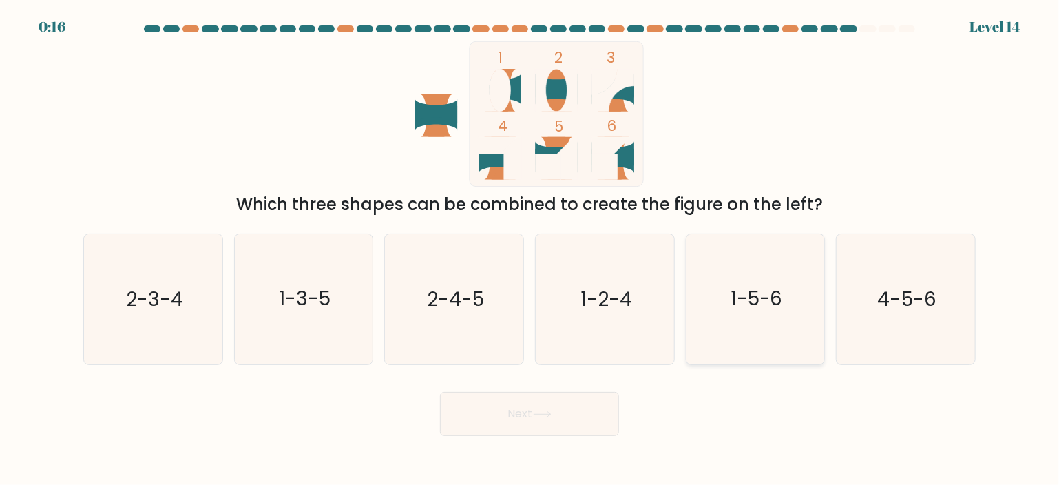
click at [760, 295] on text "1-5-6" at bounding box center [756, 299] width 52 height 28
click at [530, 249] on input "e. 1-5-6" at bounding box center [529, 245] width 1 height 7
radio input "true"
click at [575, 415] on button "Next" at bounding box center [529, 414] width 179 height 44
click at [553, 406] on button "Next" at bounding box center [529, 414] width 179 height 44
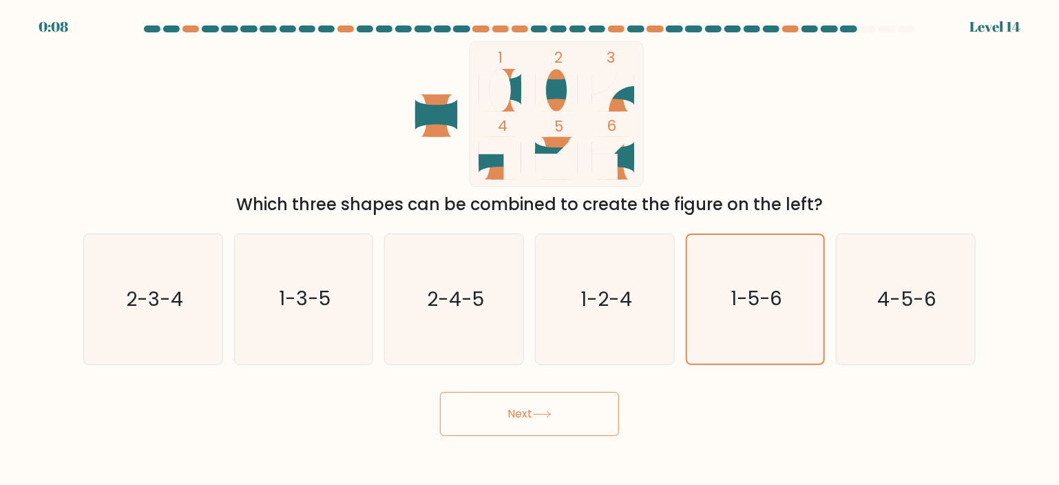
click at [514, 415] on button "Next" at bounding box center [529, 414] width 179 height 44
click at [520, 413] on button "Next" at bounding box center [529, 414] width 179 height 44
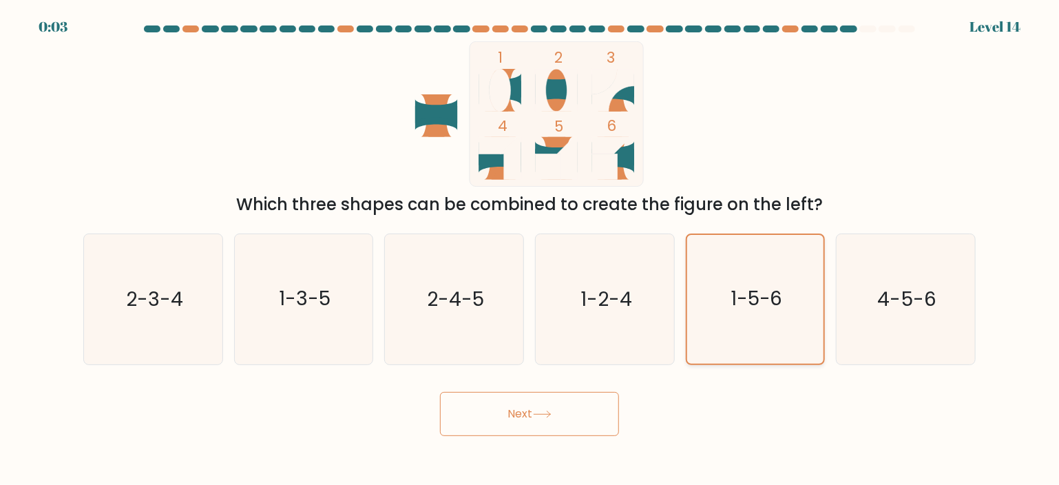
click at [735, 302] on text "1-5-6" at bounding box center [756, 299] width 52 height 27
click at [530, 249] on input "e. 1-5-6" at bounding box center [529, 245] width 1 height 7
drag, startPoint x: 907, startPoint y: 291, endPoint x: 863, endPoint y: 298, distance: 43.9
click at [906, 291] on text "4-5-6" at bounding box center [907, 299] width 59 height 28
click at [530, 249] on input "f. 4-5-6" at bounding box center [529, 245] width 1 height 7
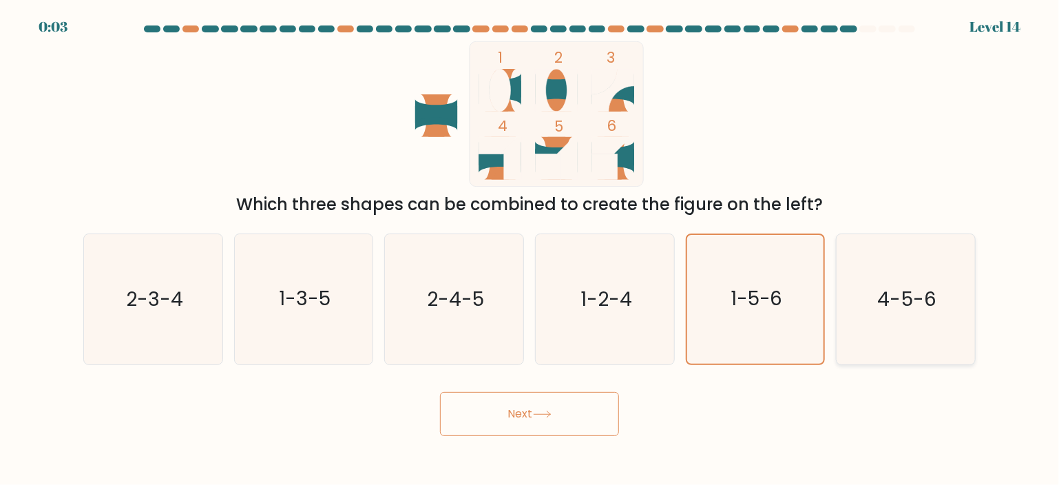
radio input "true"
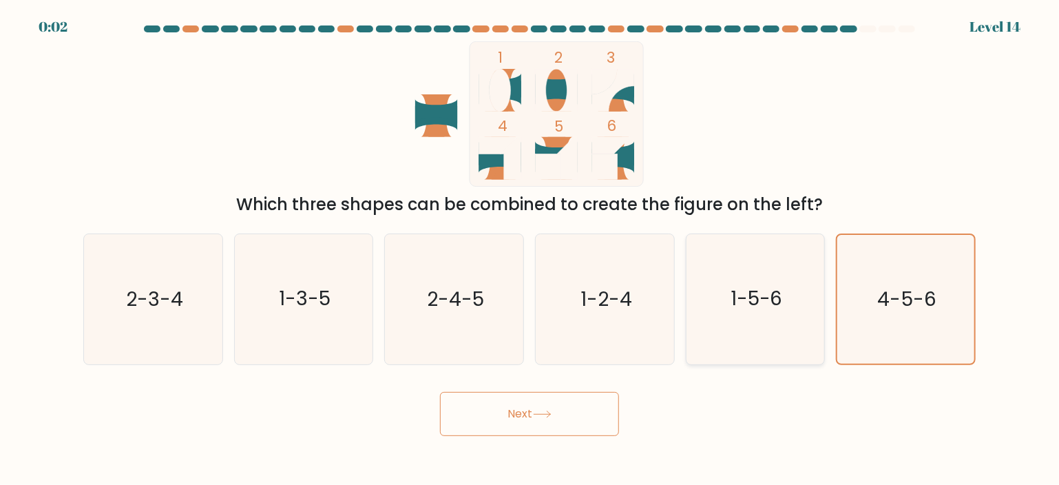
click at [777, 293] on text "1-5-6" at bounding box center [756, 299] width 52 height 28
click at [530, 249] on input "e. 1-5-6" at bounding box center [529, 245] width 1 height 7
radio input "true"
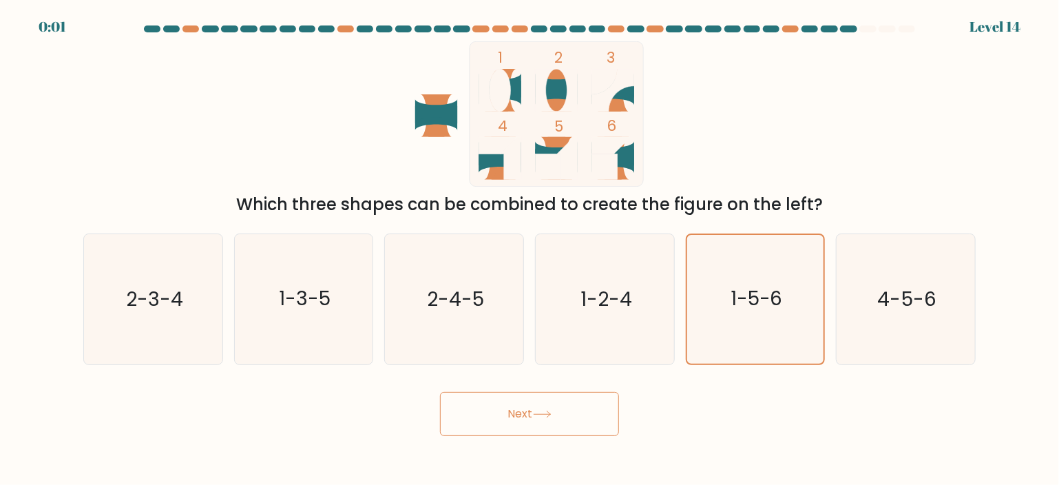
click at [573, 407] on button "Next" at bounding box center [529, 414] width 179 height 44
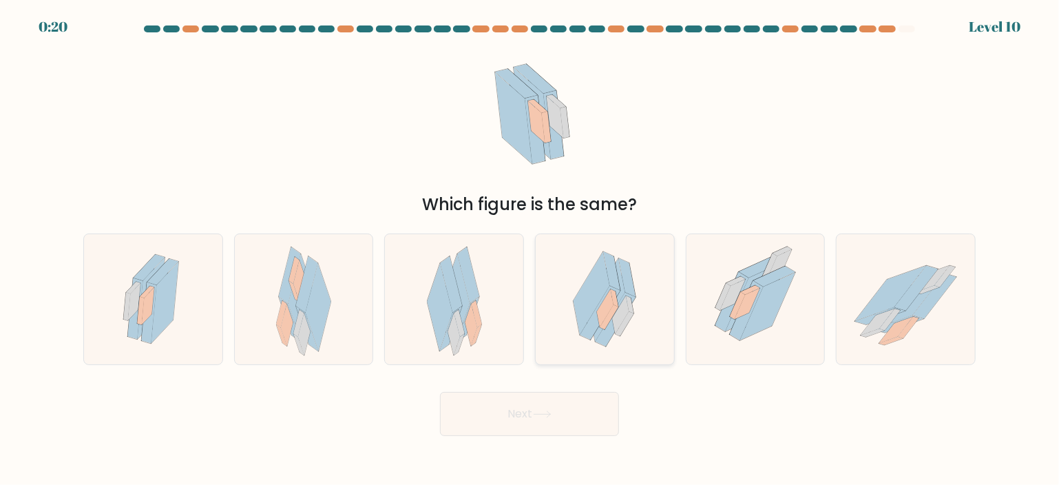
click at [608, 280] on icon at bounding box center [591, 293] width 36 height 83
click at [530, 249] on input "d." at bounding box center [529, 245] width 1 height 7
radio input "true"
click at [562, 419] on button "Next" at bounding box center [529, 414] width 179 height 44
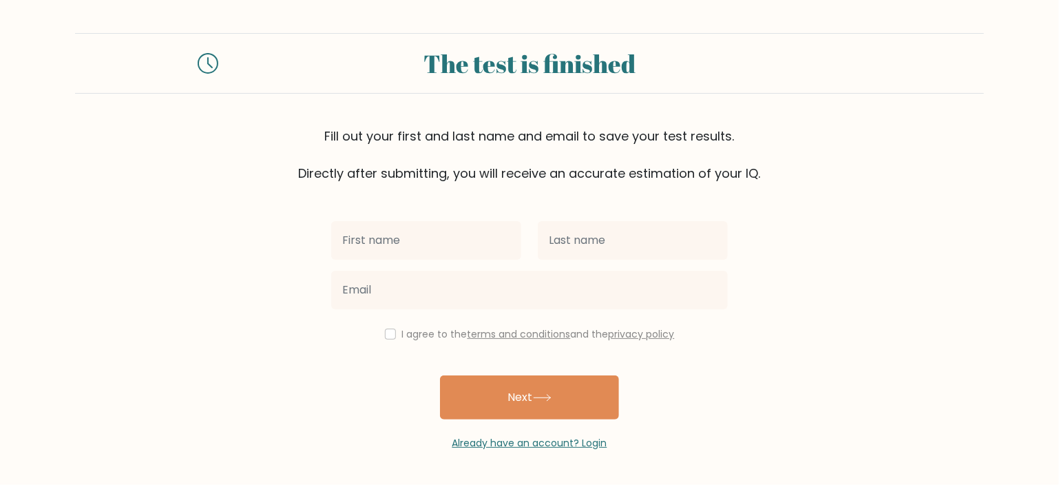
click at [406, 234] on input "text" at bounding box center [426, 240] width 190 height 39
type input "Jasurbek"
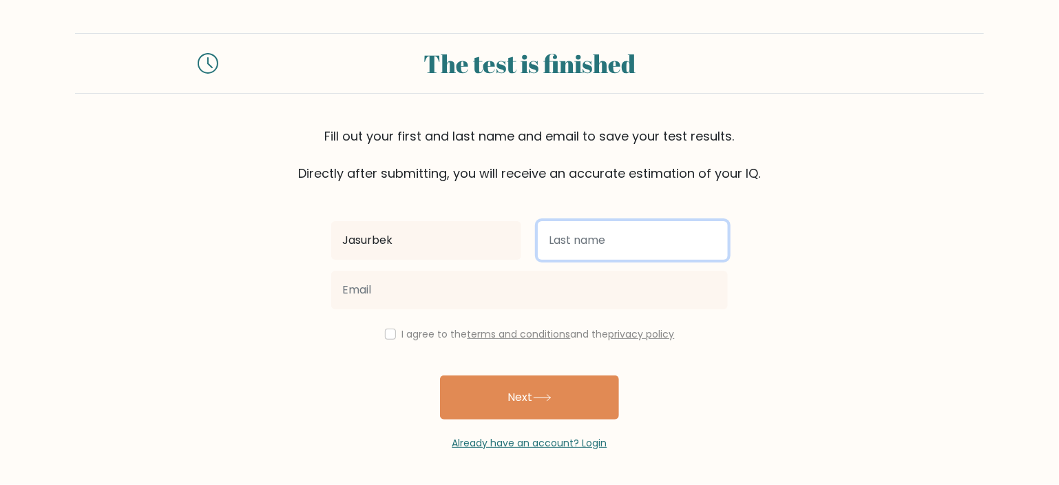
click at [570, 248] on input "text" at bounding box center [633, 240] width 190 height 39
type input "Nizomov"
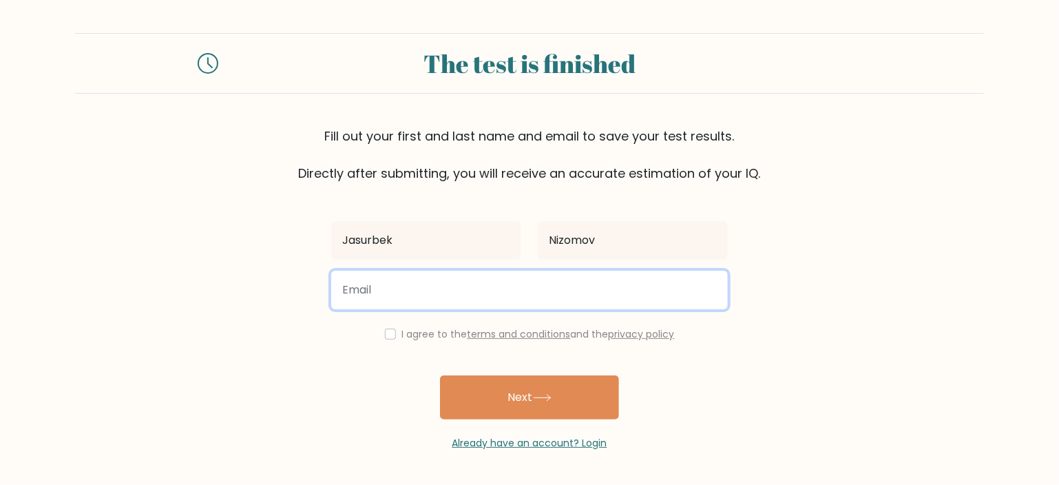
click at [523, 297] on input "email" at bounding box center [529, 290] width 397 height 39
type input "[EMAIL_ADDRESS][DOMAIN_NAME]"
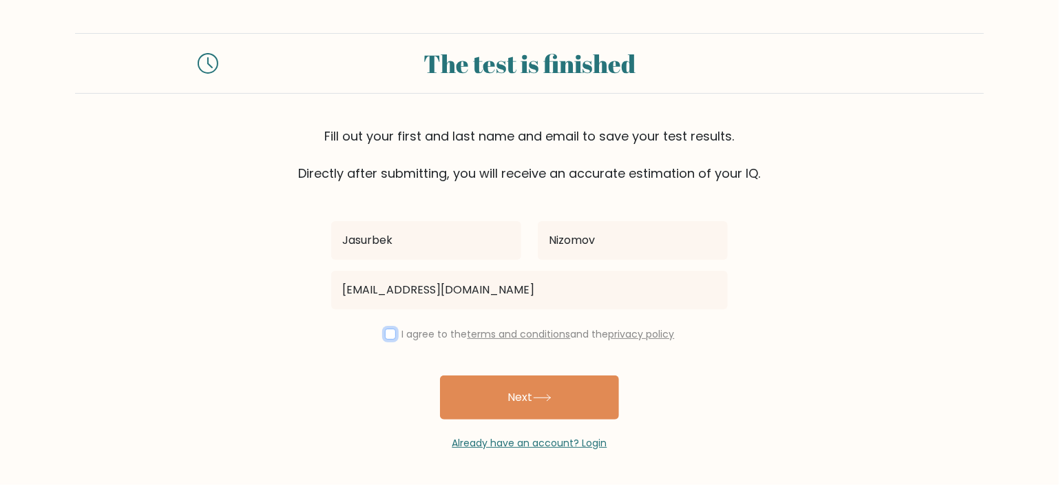
click at [390, 335] on input "checkbox" at bounding box center [390, 333] width 11 height 11
checkbox input "true"
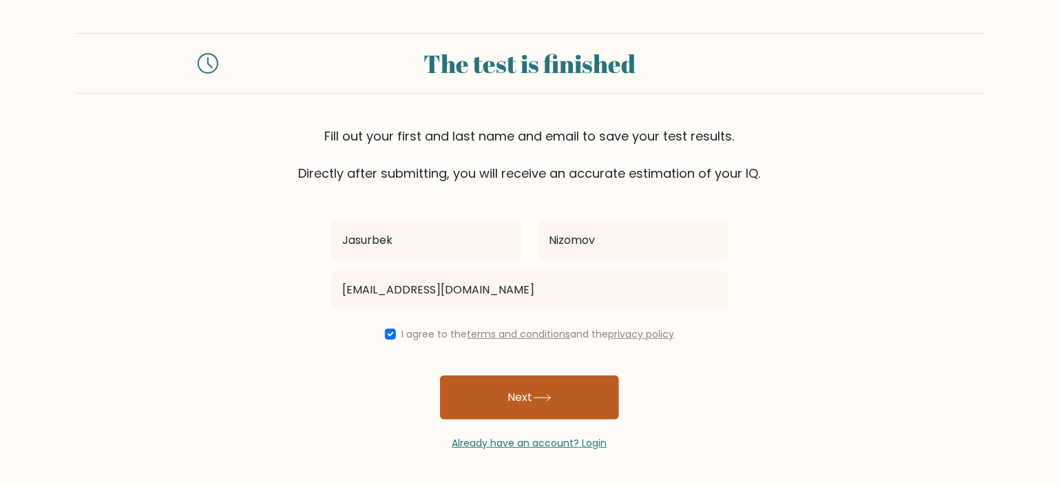
click at [529, 402] on button "Next" at bounding box center [529, 397] width 179 height 44
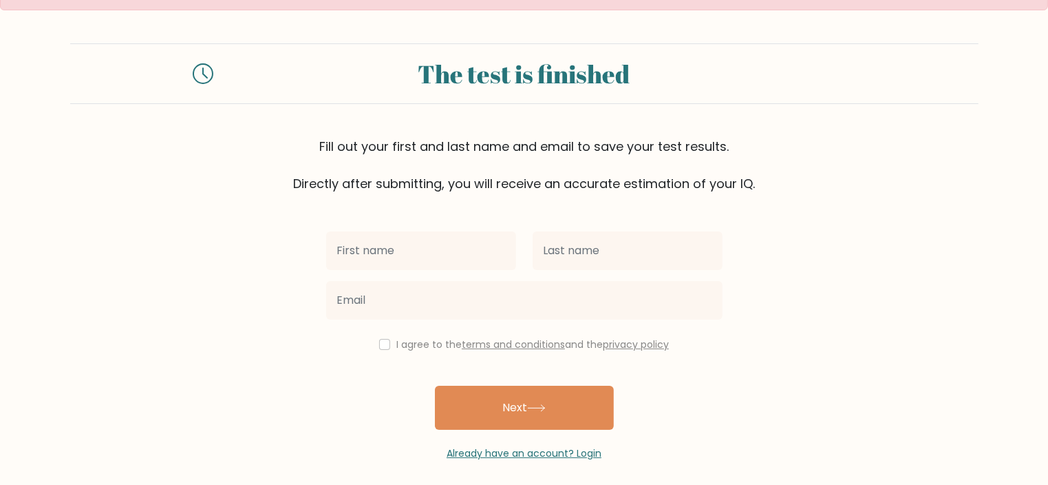
scroll to position [38, 0]
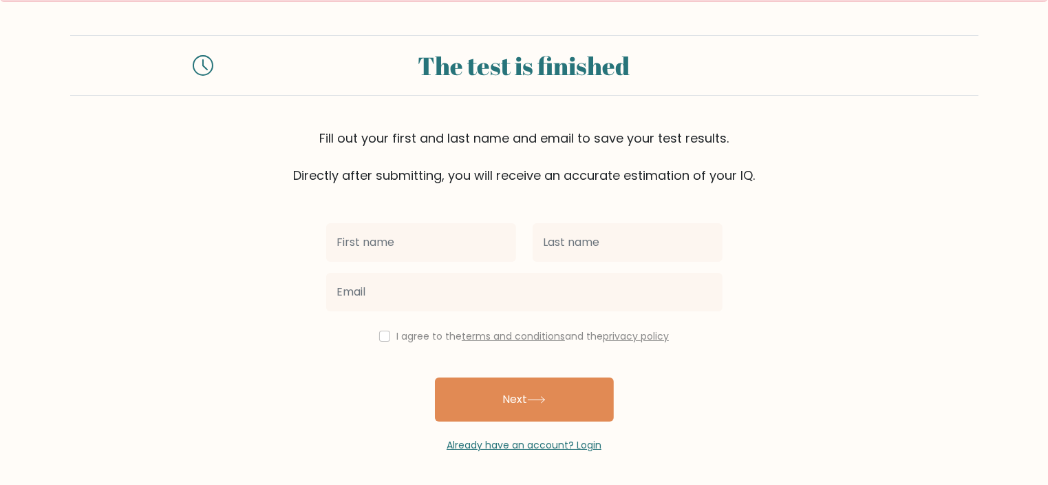
click at [405, 228] on input "text" at bounding box center [421, 242] width 190 height 39
type input "Jasurbek"
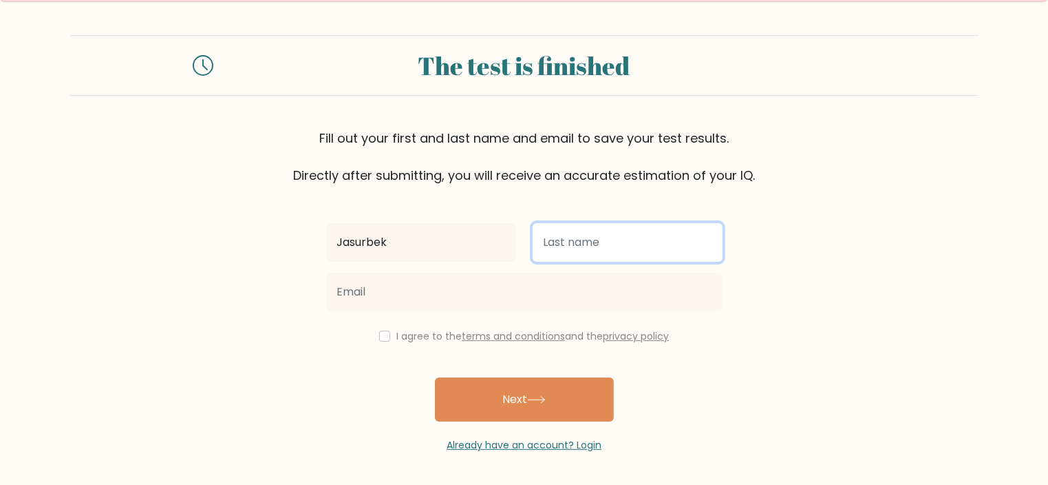
click at [596, 247] on input "text" at bounding box center [628, 242] width 190 height 39
type input "Nizomov"
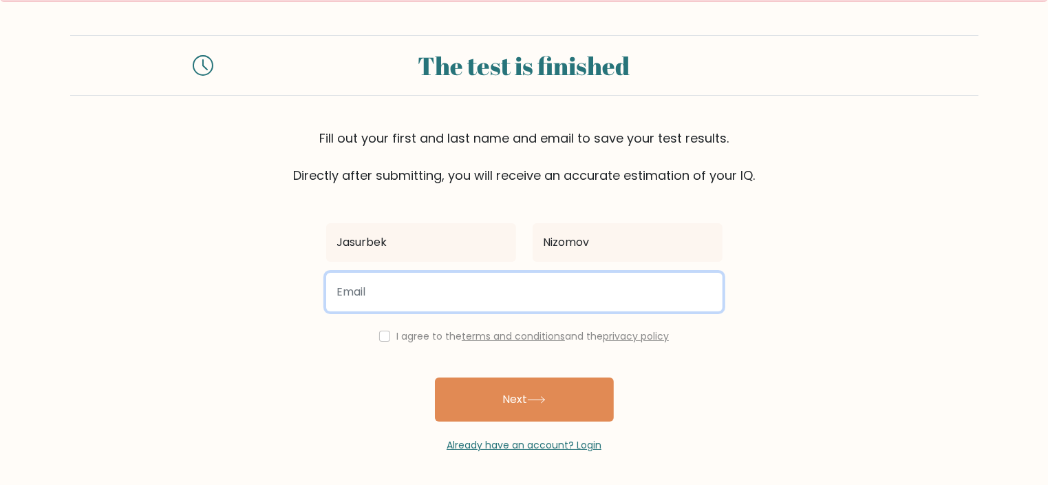
click at [461, 287] on input "email" at bounding box center [524, 292] width 397 height 39
type input "[EMAIL_ADDRESS][DOMAIN_NAME]"
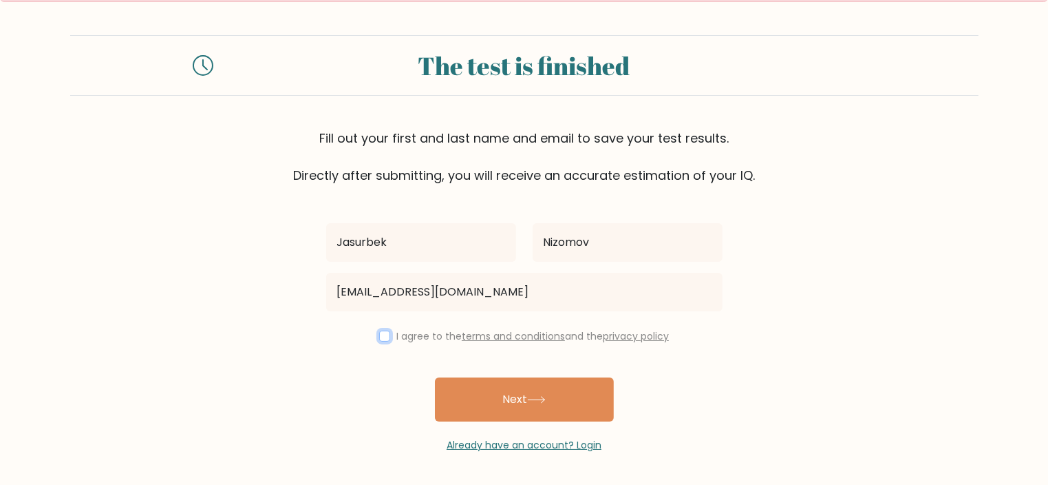
click at [379, 337] on input "checkbox" at bounding box center [384, 335] width 11 height 11
checkbox input "true"
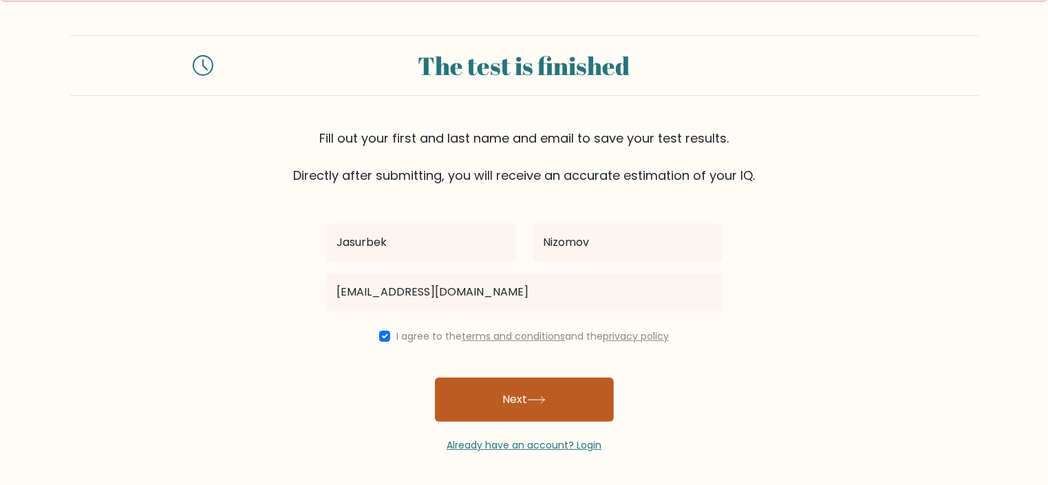
click at [518, 404] on button "Next" at bounding box center [524, 399] width 179 height 44
